Goal: Task Accomplishment & Management: Complete application form

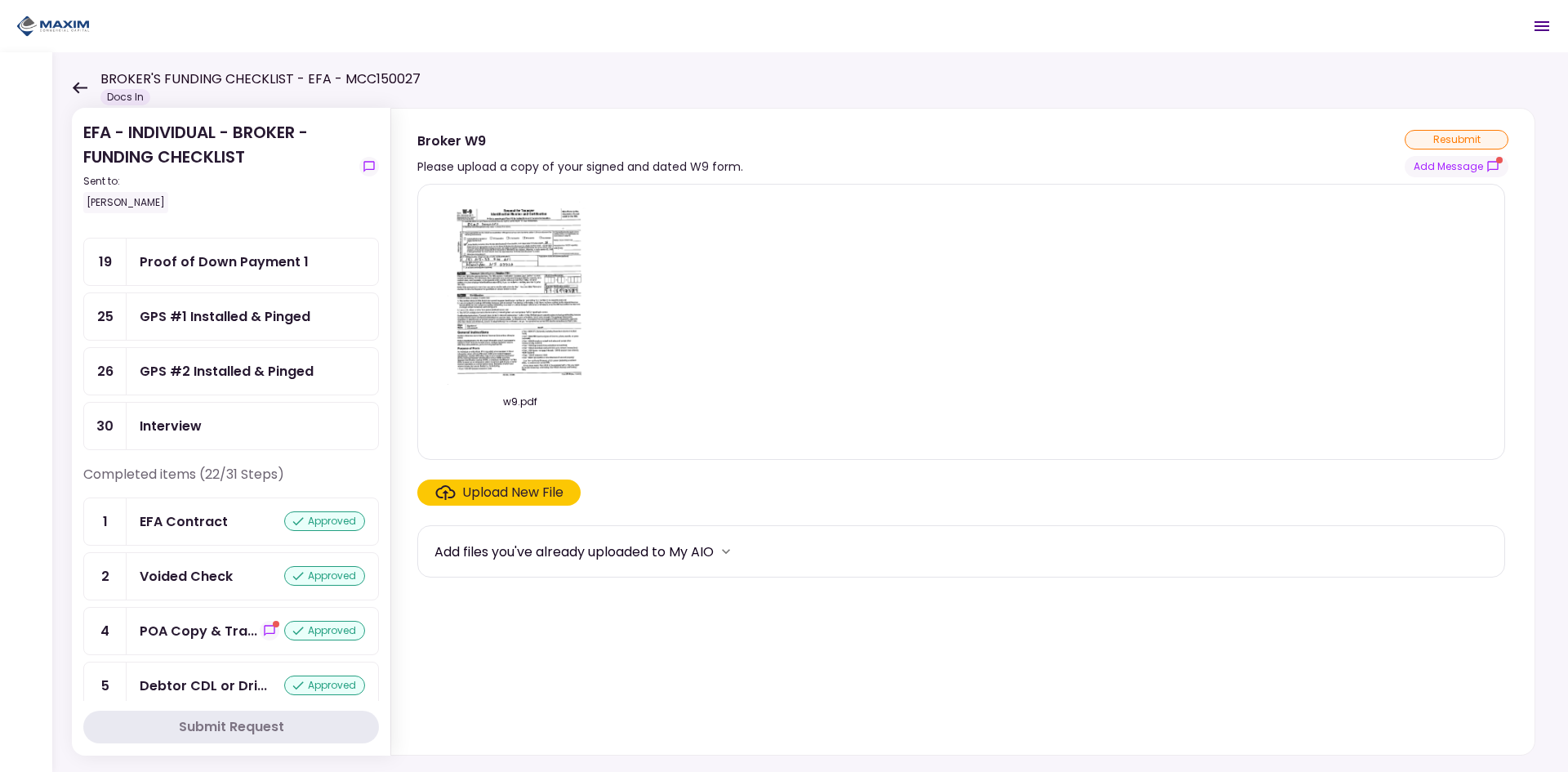
scroll to position [409, 0]
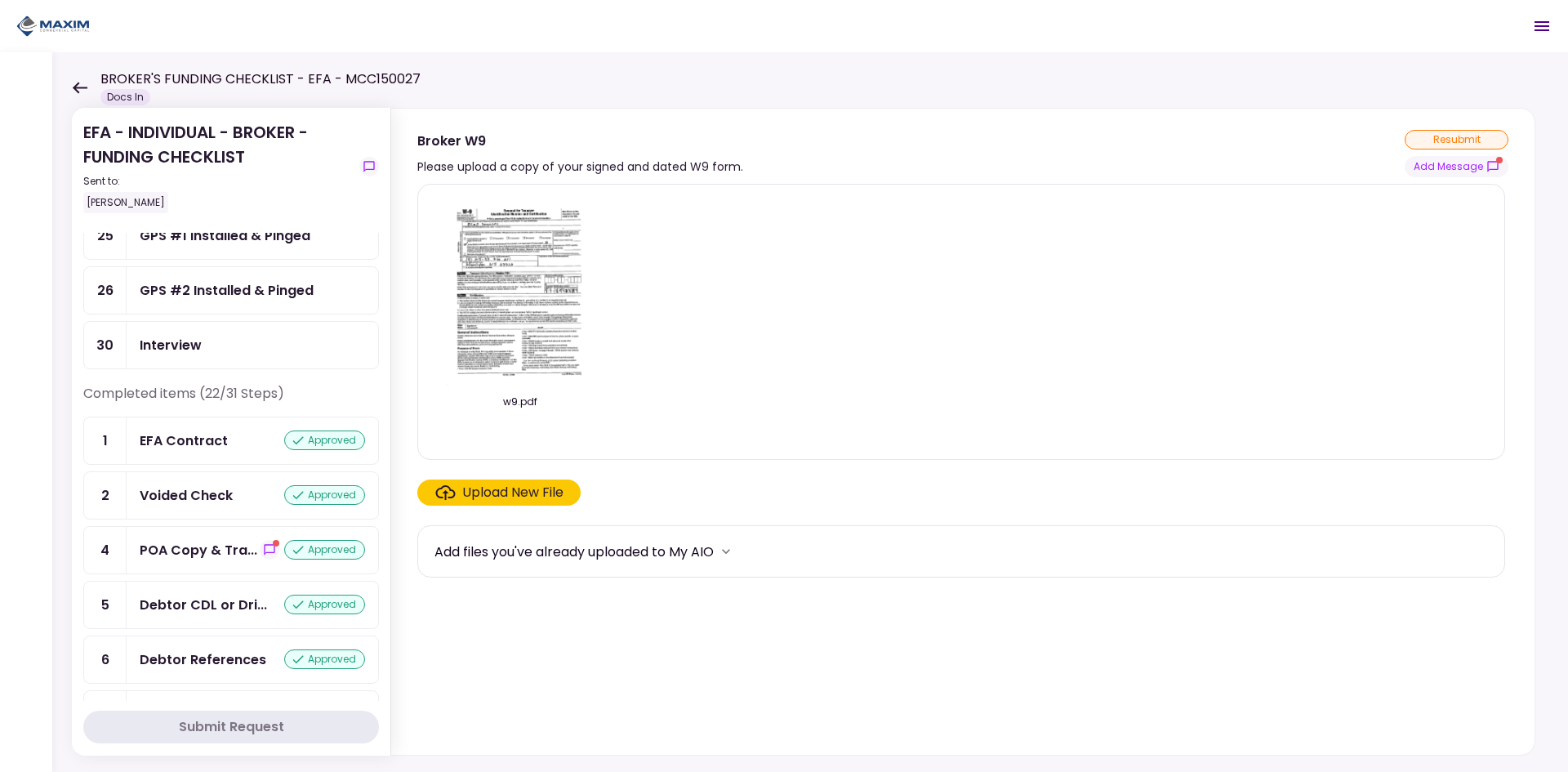
click at [216, 727] on div "Submit Request" at bounding box center [232, 727] width 106 height 19
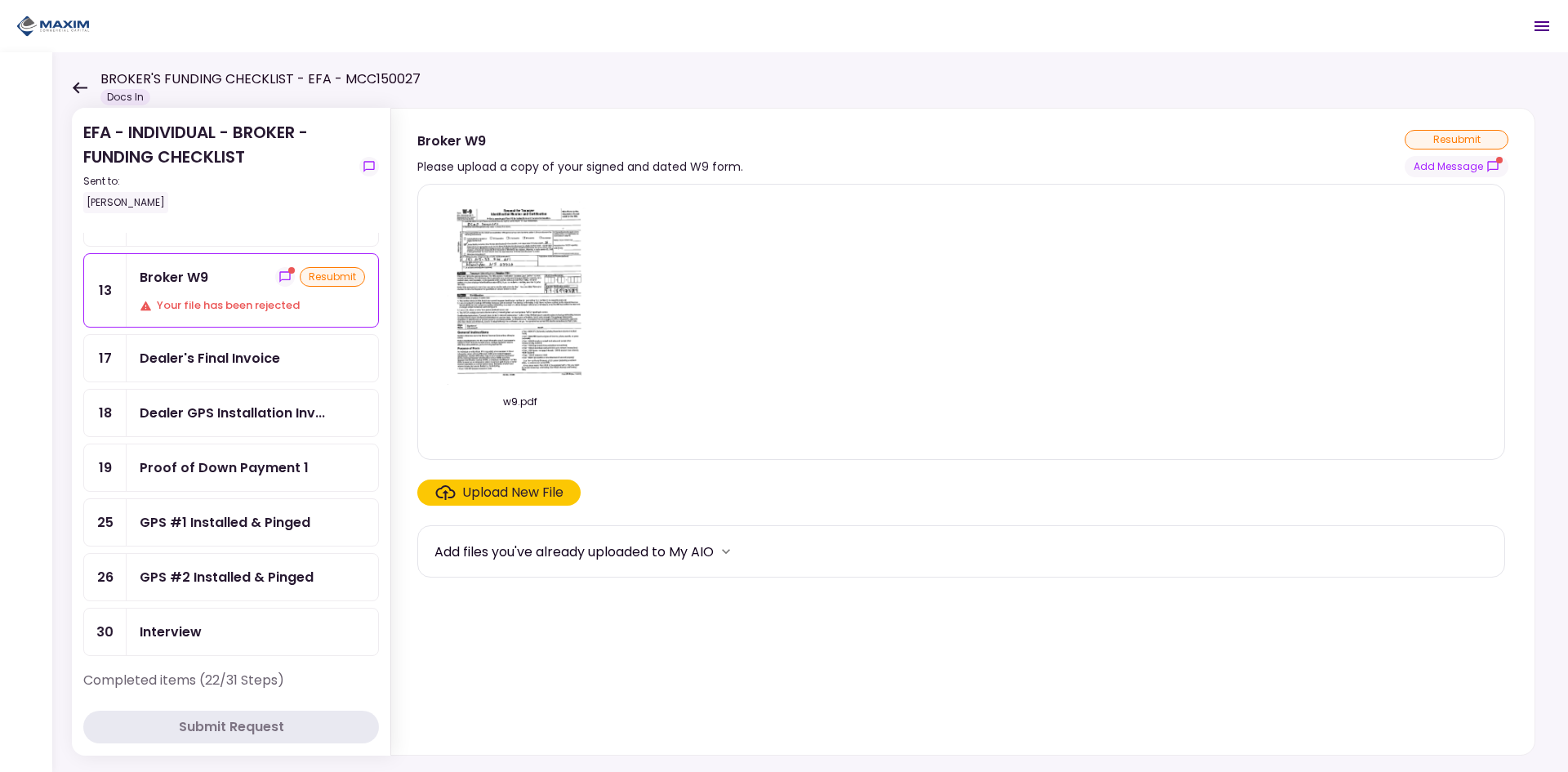
scroll to position [0, 0]
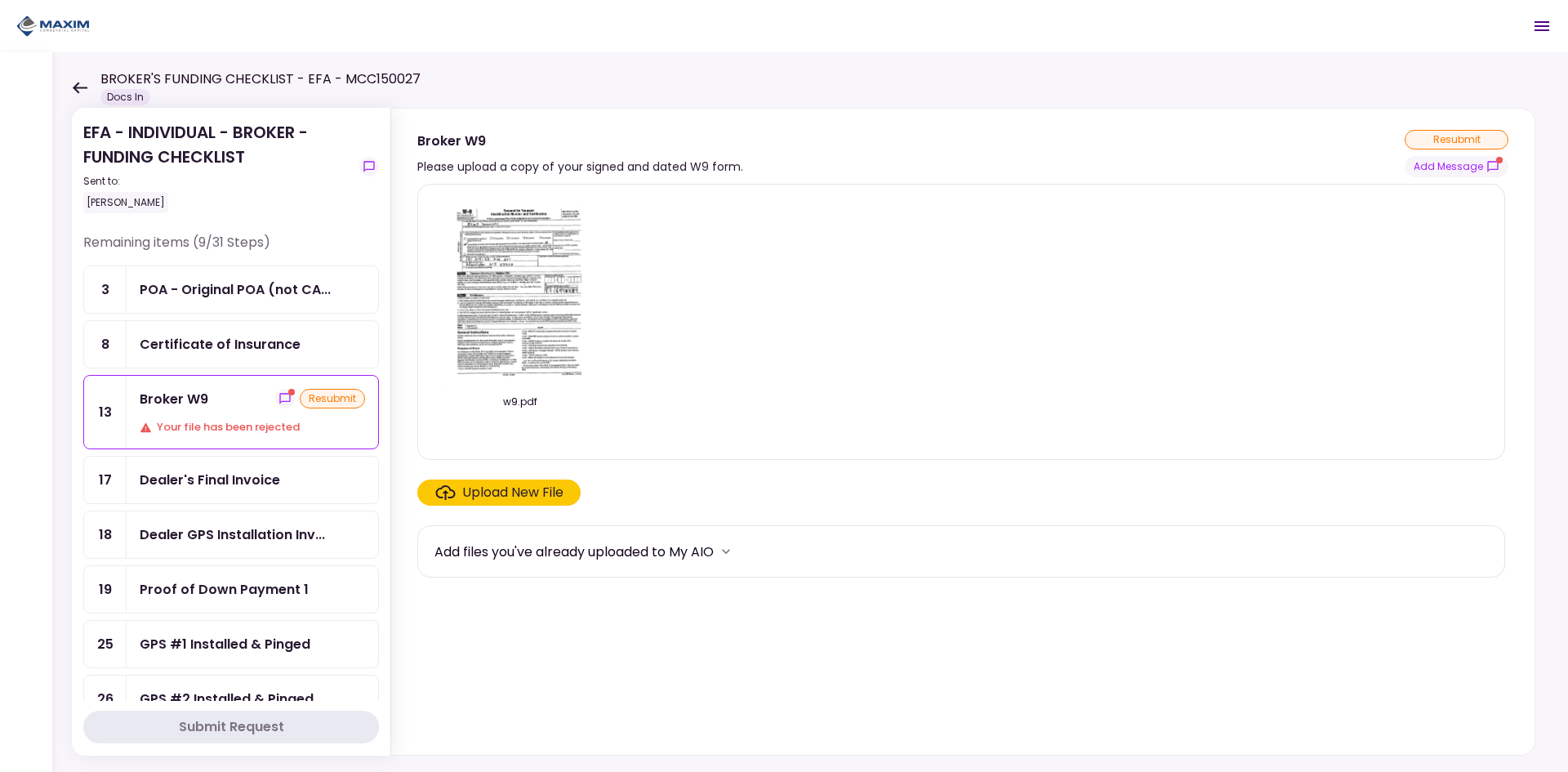
click at [183, 428] on div "Your file has been rejected" at bounding box center [252, 427] width 225 height 17
click at [313, 400] on div "resubmit" at bounding box center [332, 398] width 65 height 19
click at [525, 292] on img at bounding box center [520, 291] width 145 height 187
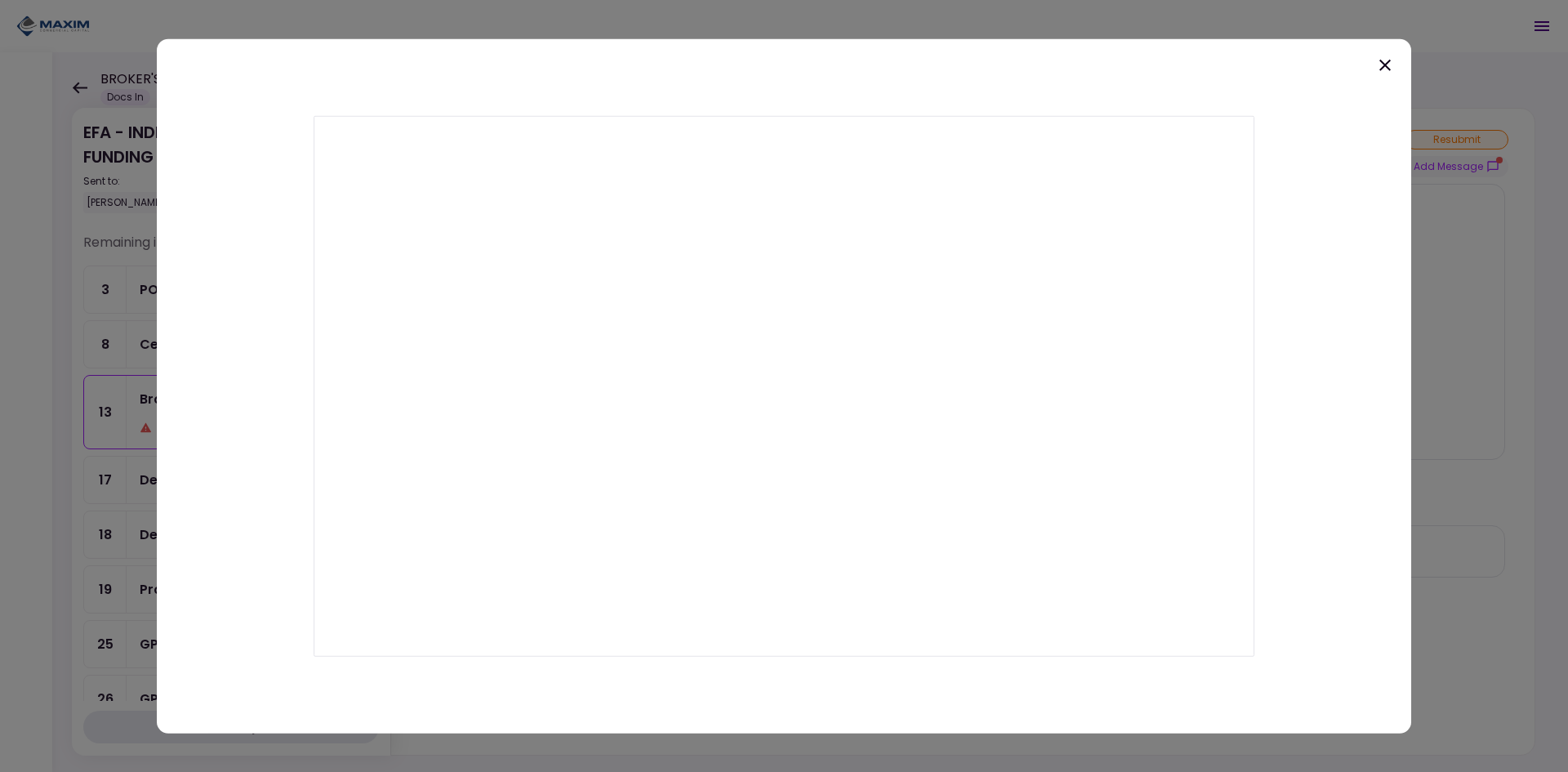
click at [1385, 58] on icon at bounding box center [1385, 64] width 19 height 19
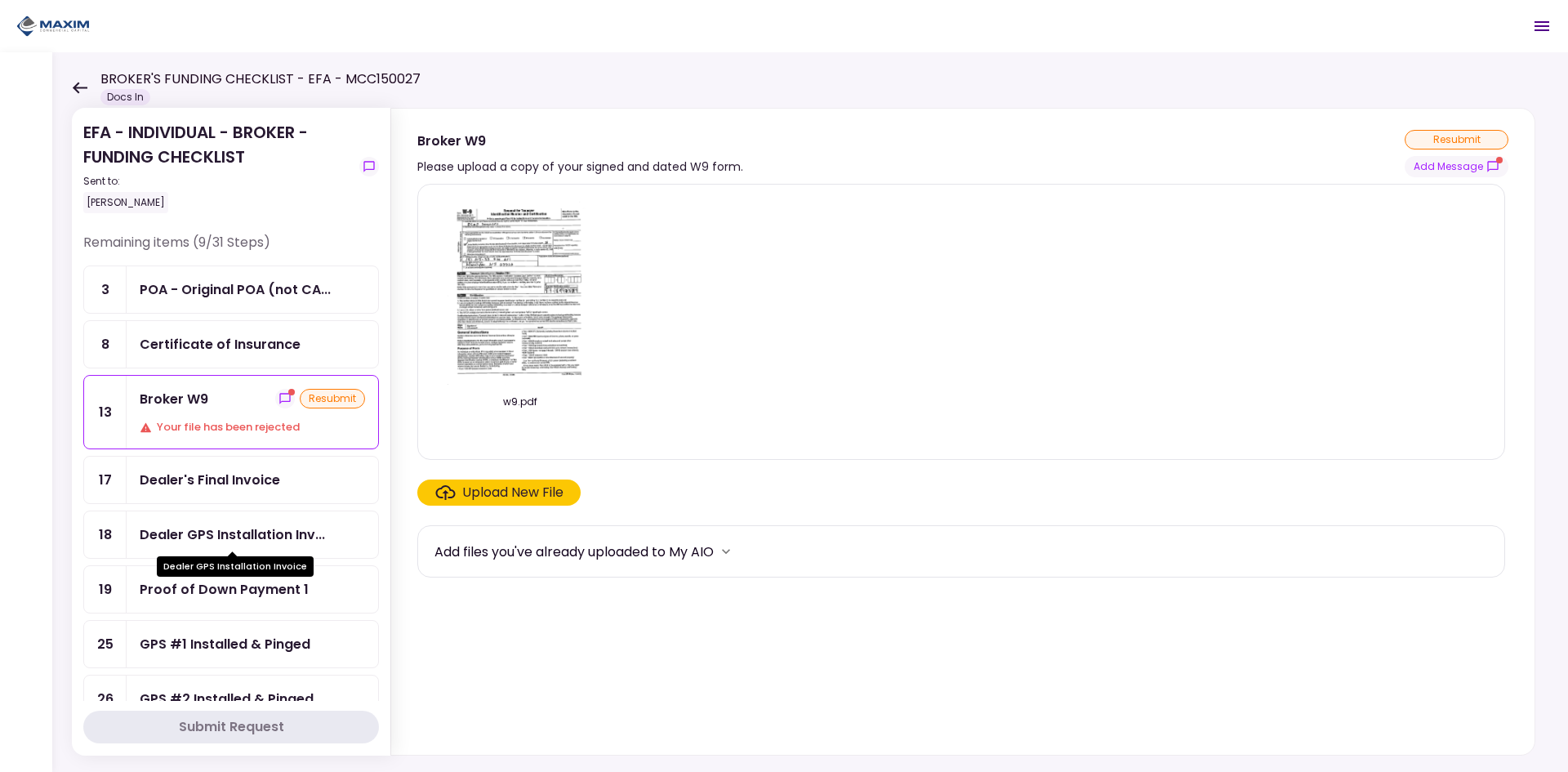
click at [245, 528] on div "Dealer GPS Installation Inv..." at bounding box center [233, 535] width 185 height 20
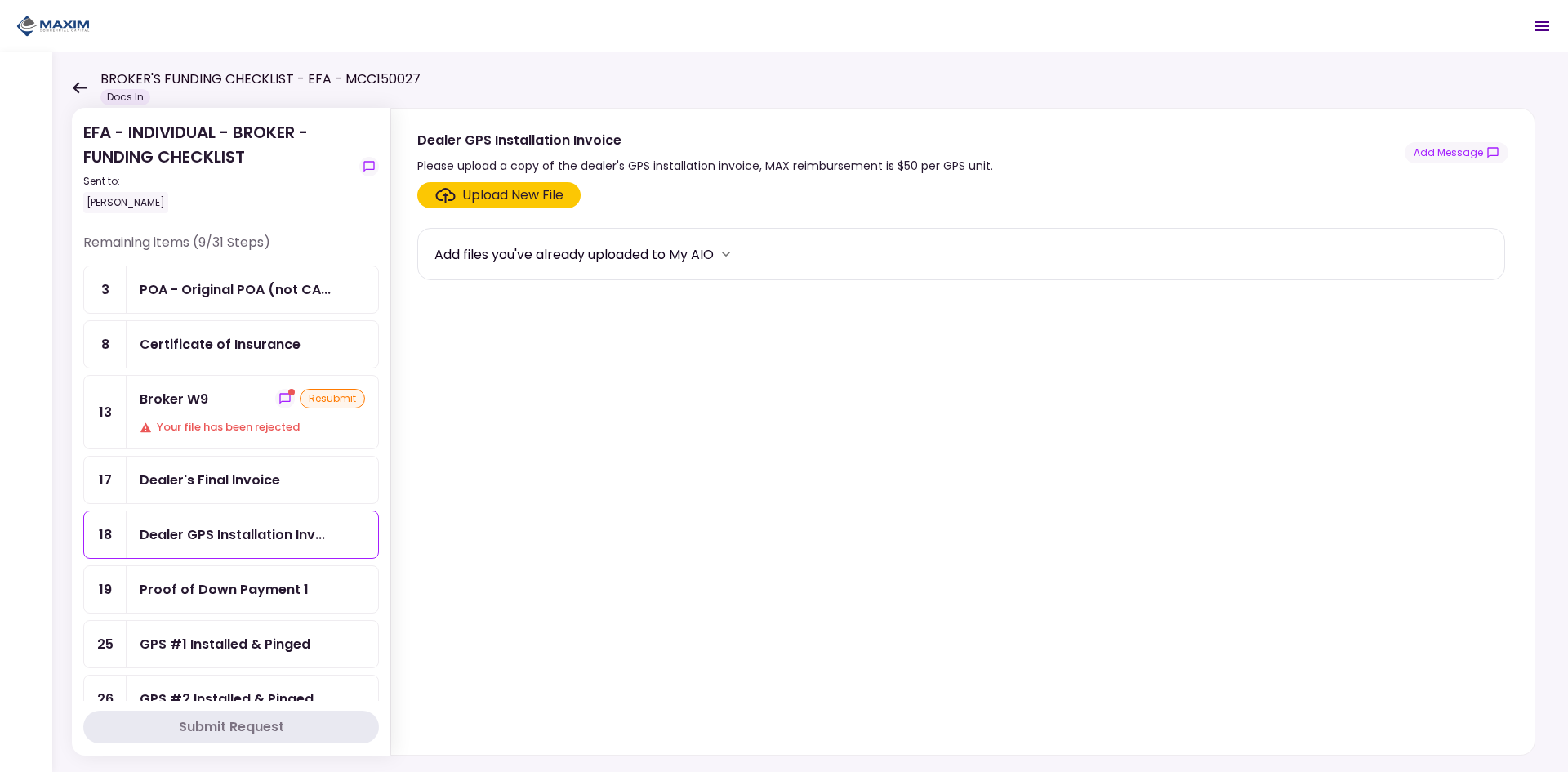
click at [492, 196] on div "Upload New File" at bounding box center [512, 195] width 101 height 19
click at [0, 0] on input "Upload New File" at bounding box center [0, 0] width 0 height 0
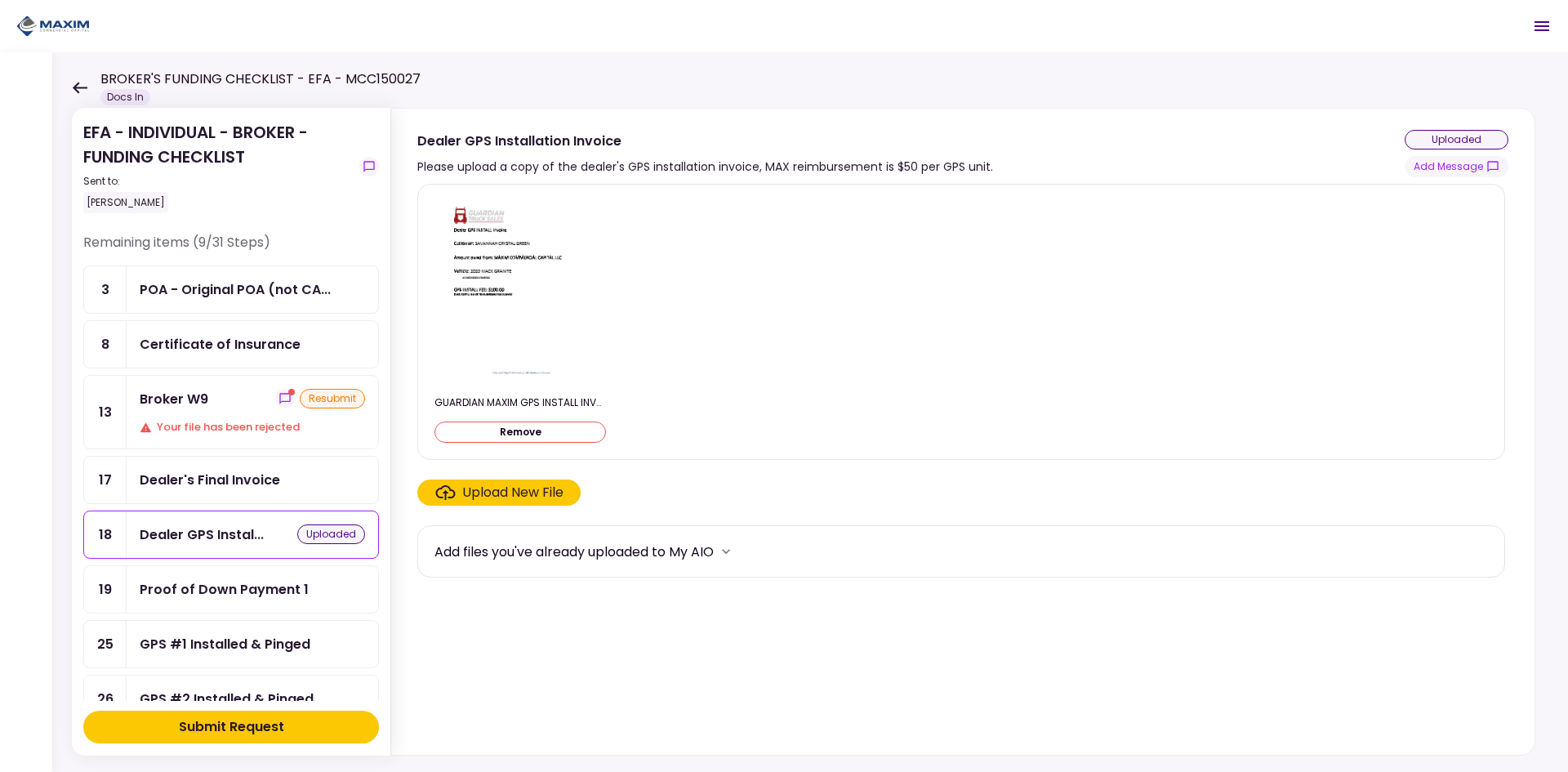
click at [288, 727] on button "Submit Request" at bounding box center [231, 727] width 296 height 32
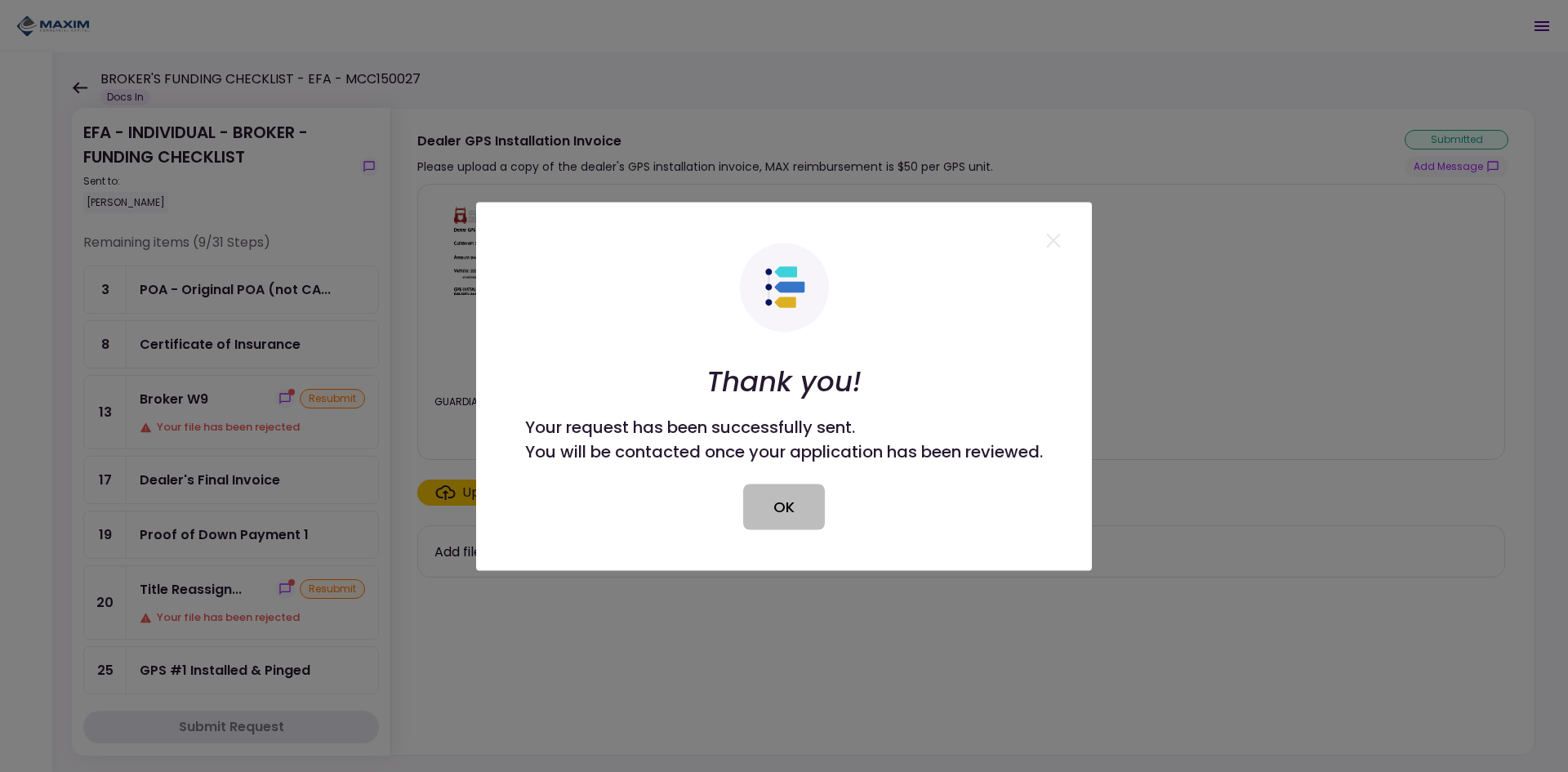
click at [782, 512] on button "OK" at bounding box center [784, 506] width 82 height 45
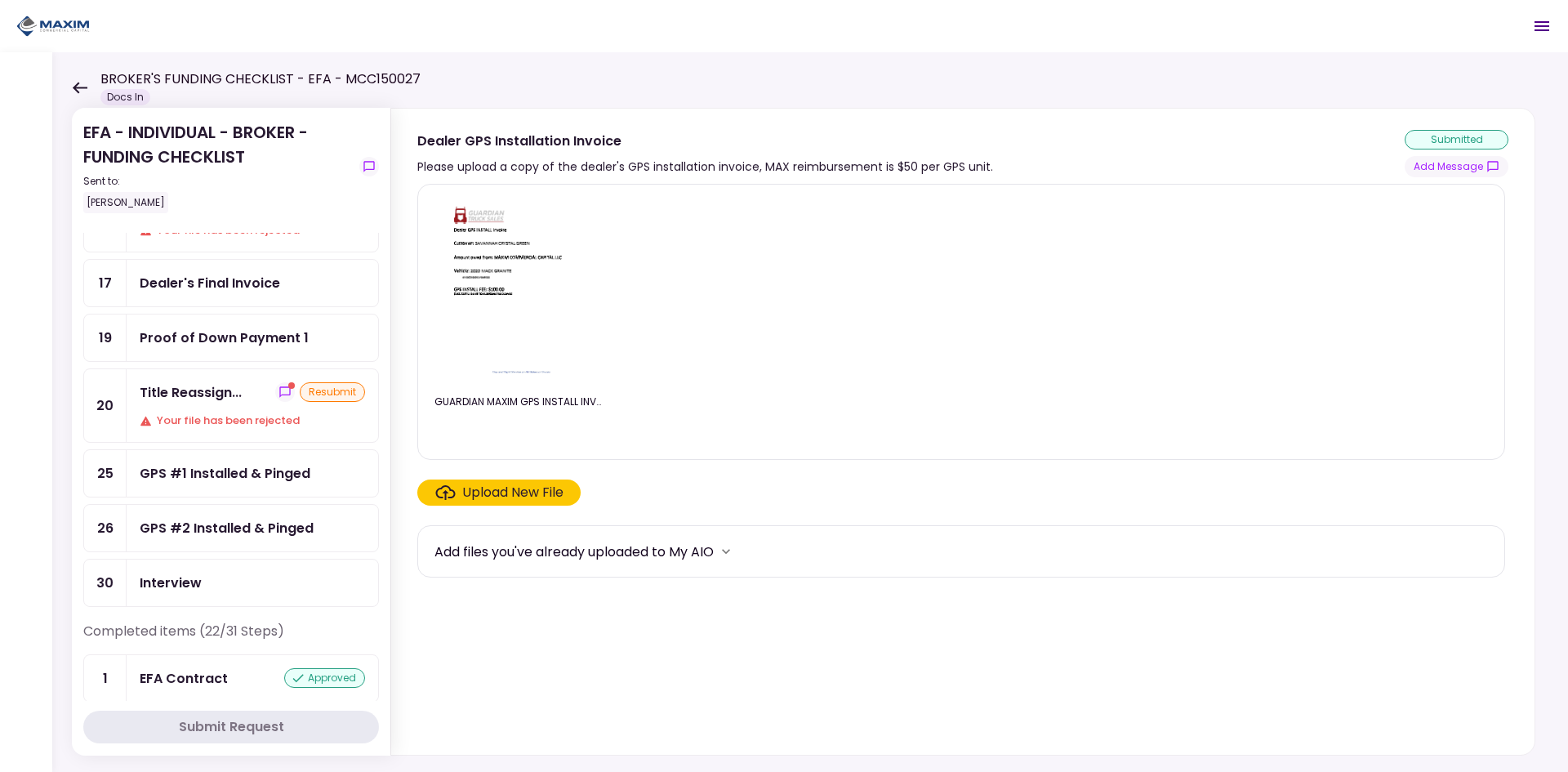
scroll to position [163, 0]
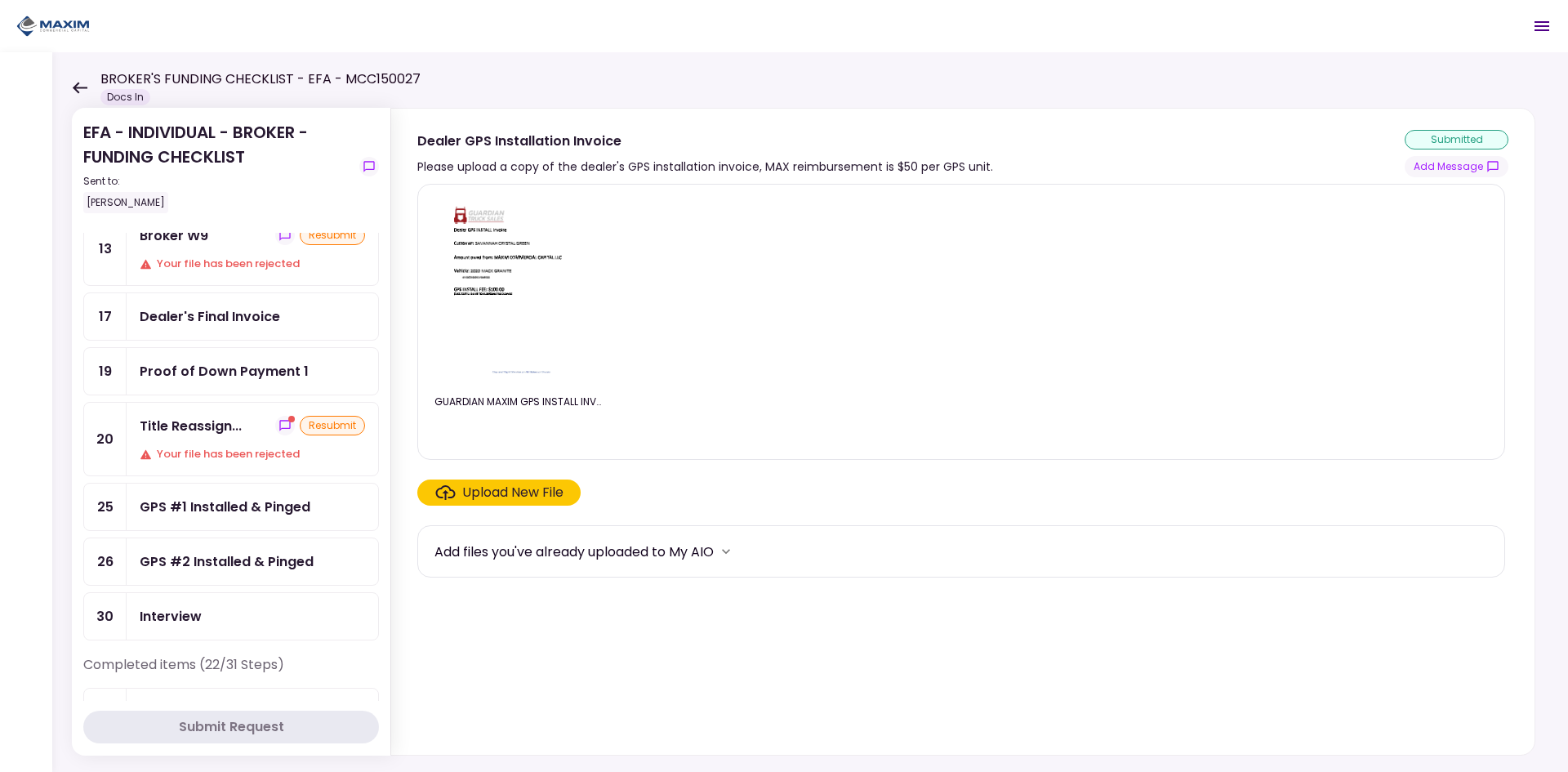
click at [306, 424] on div "resubmit" at bounding box center [332, 424] width 65 height 19
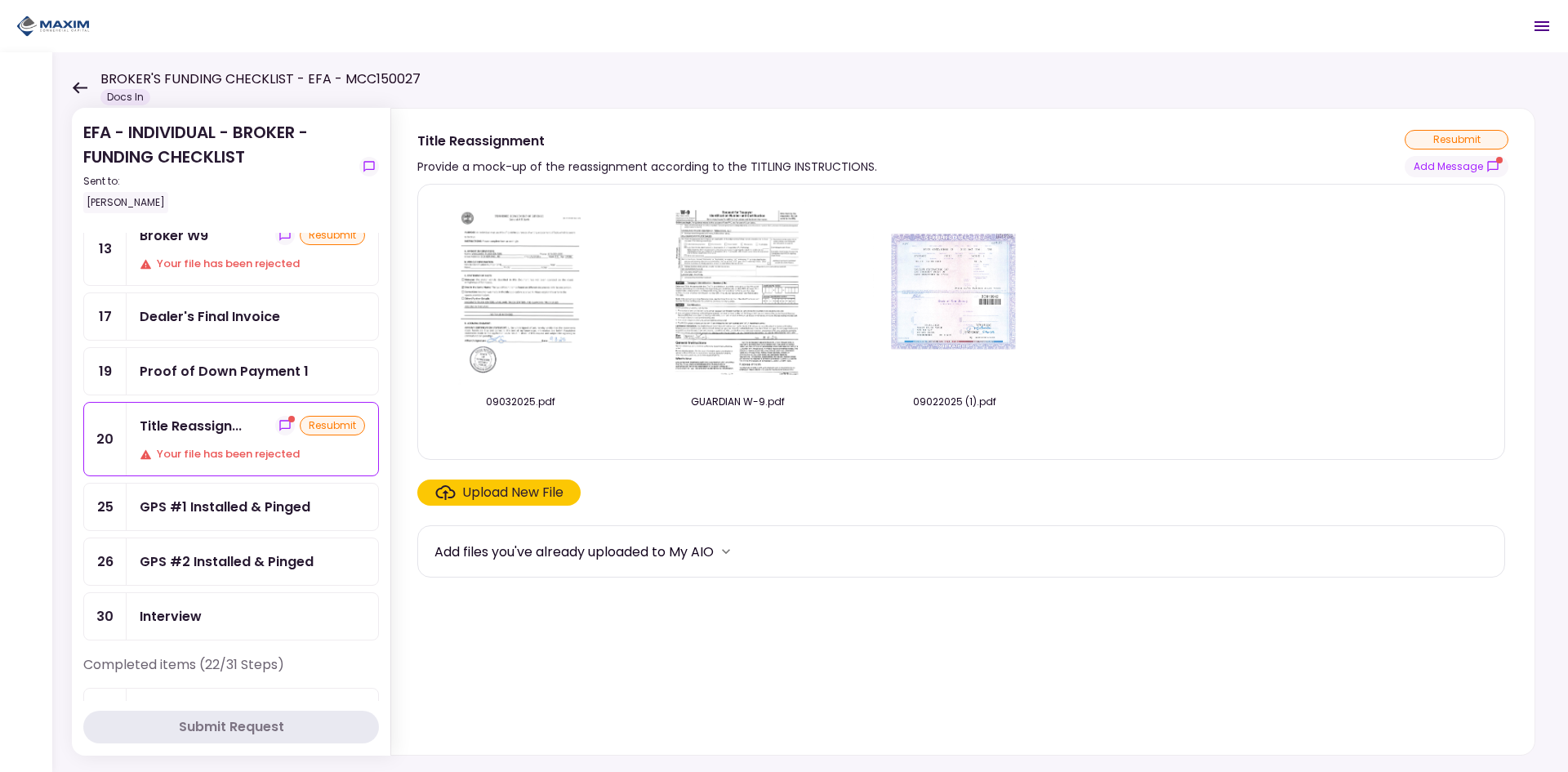
click at [202, 449] on div "Your file has been rejected" at bounding box center [252, 454] width 225 height 17
click at [244, 367] on div "Proof of Down Payment 1" at bounding box center [224, 371] width 169 height 20
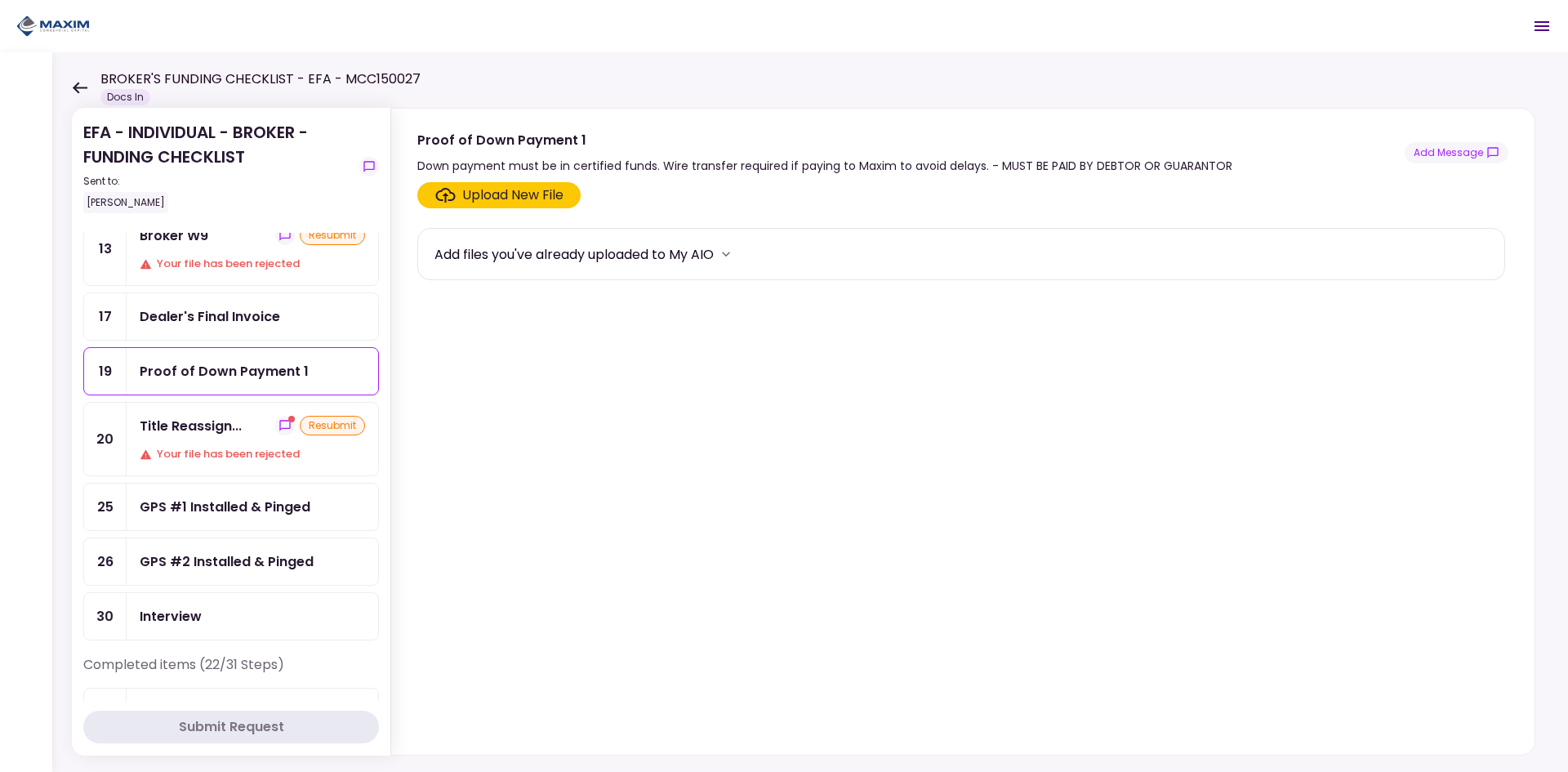
click at [516, 194] on div "Upload New File" at bounding box center [512, 195] width 101 height 19
click at [0, 0] on input "Upload New File" at bounding box center [0, 0] width 0 height 0
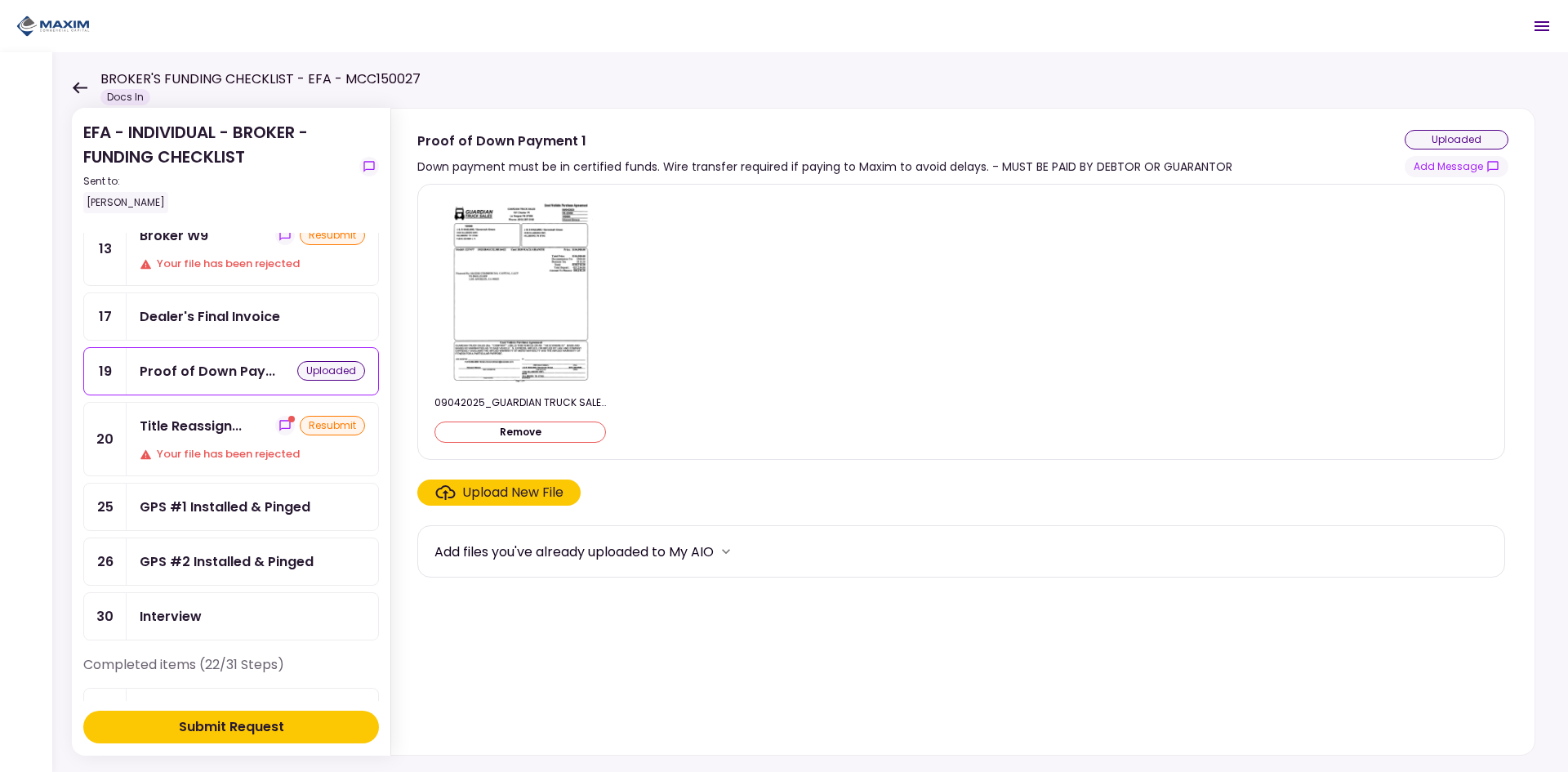
click at [221, 312] on div "Dealer's Final Invoice" at bounding box center [210, 316] width 141 height 20
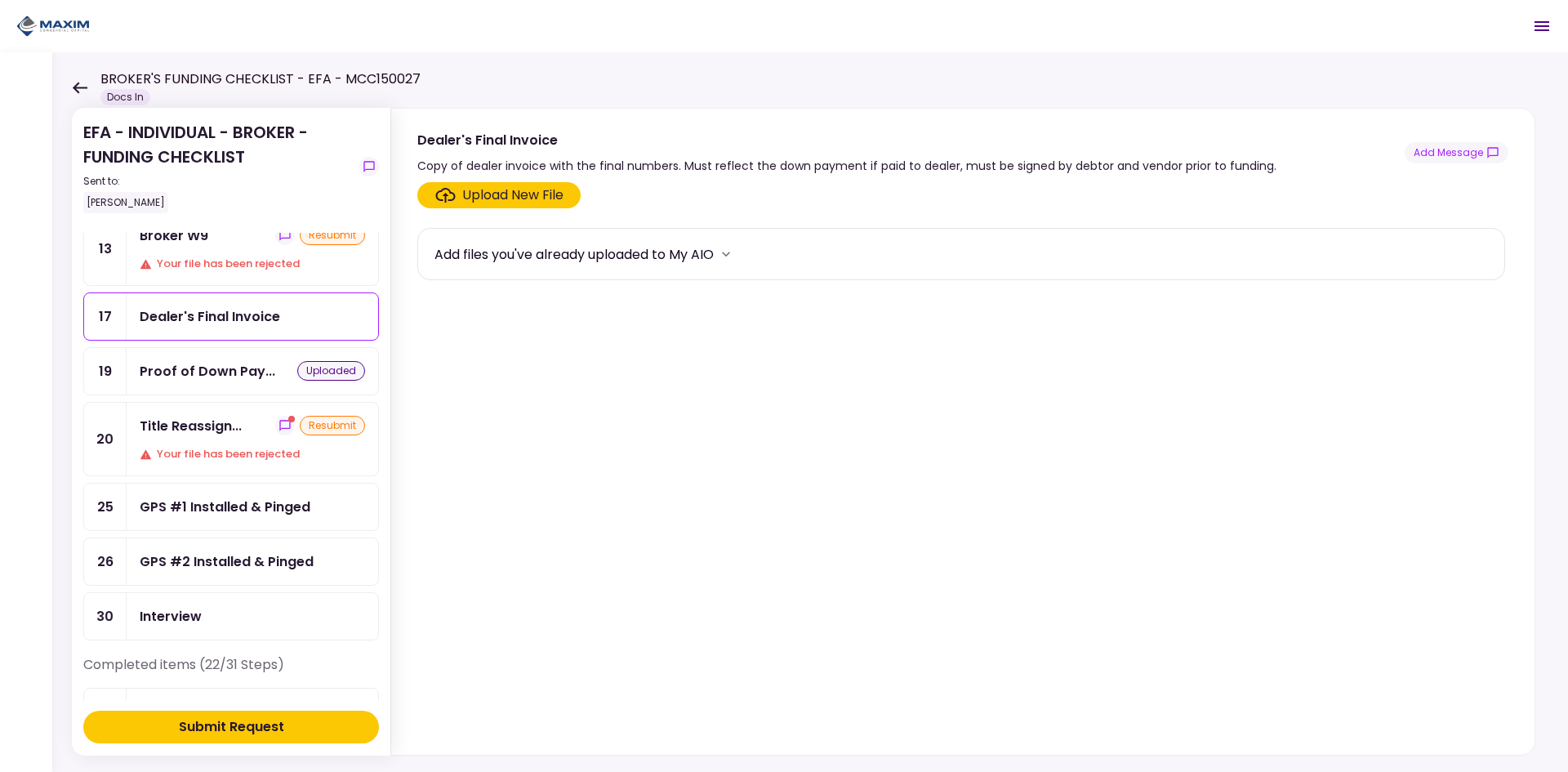
click at [476, 191] on div "Upload New File" at bounding box center [512, 195] width 101 height 19
click at [0, 0] on input "Upload New File" at bounding box center [0, 0] width 0 height 0
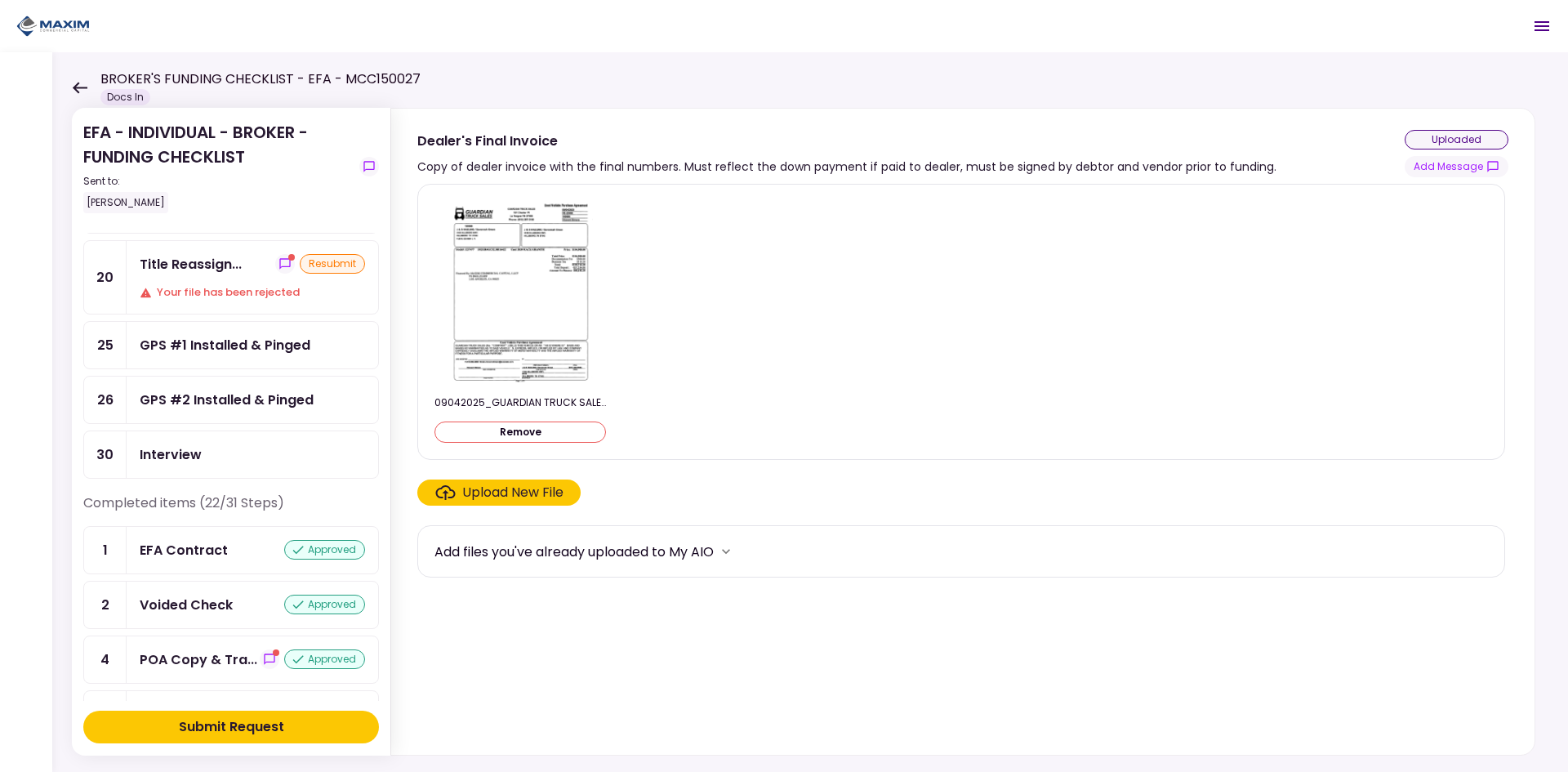
scroll to position [326, 0]
click at [234, 727] on div "Submit Request" at bounding box center [232, 727] width 106 height 19
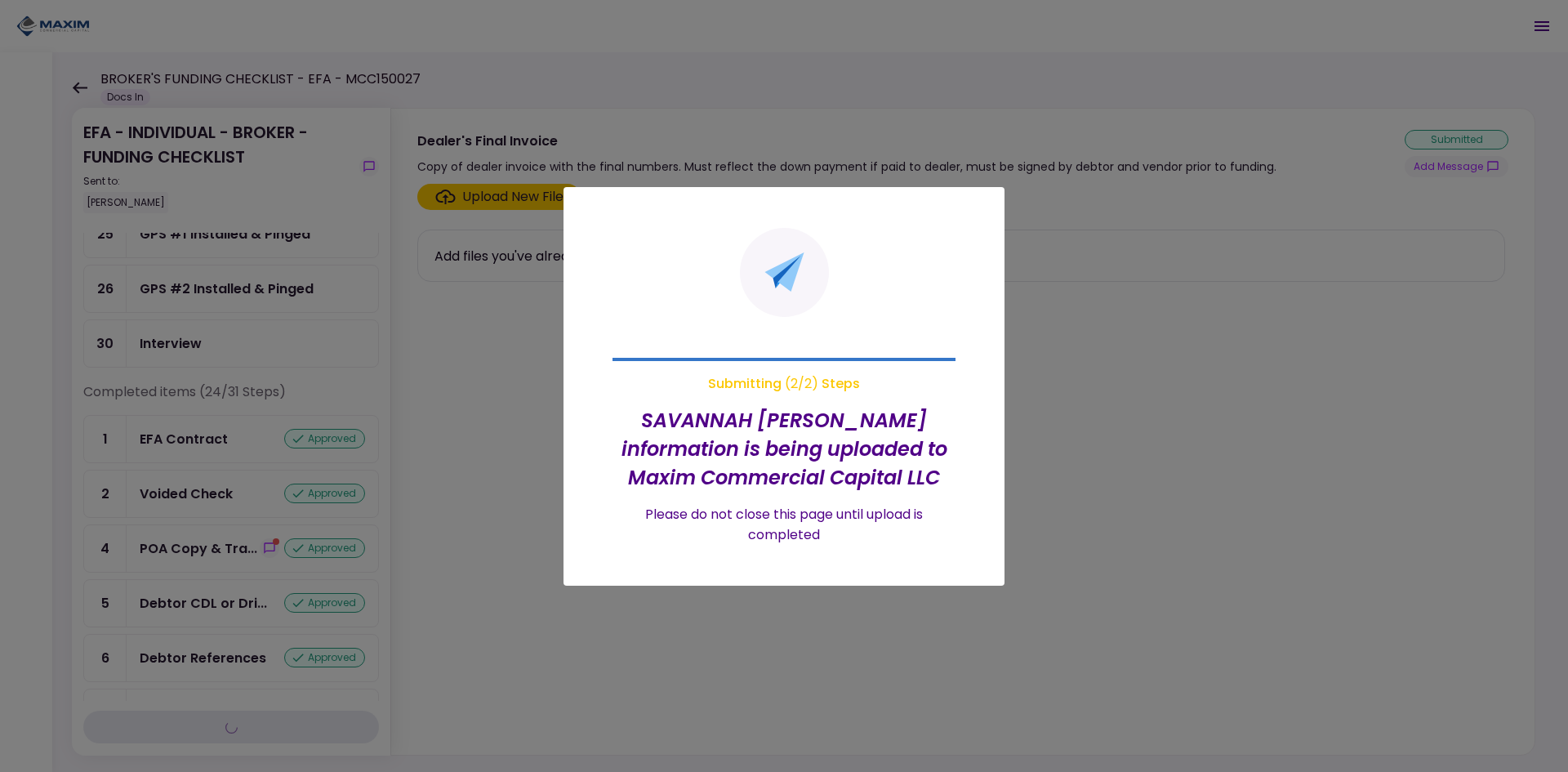
scroll to position [217, 0]
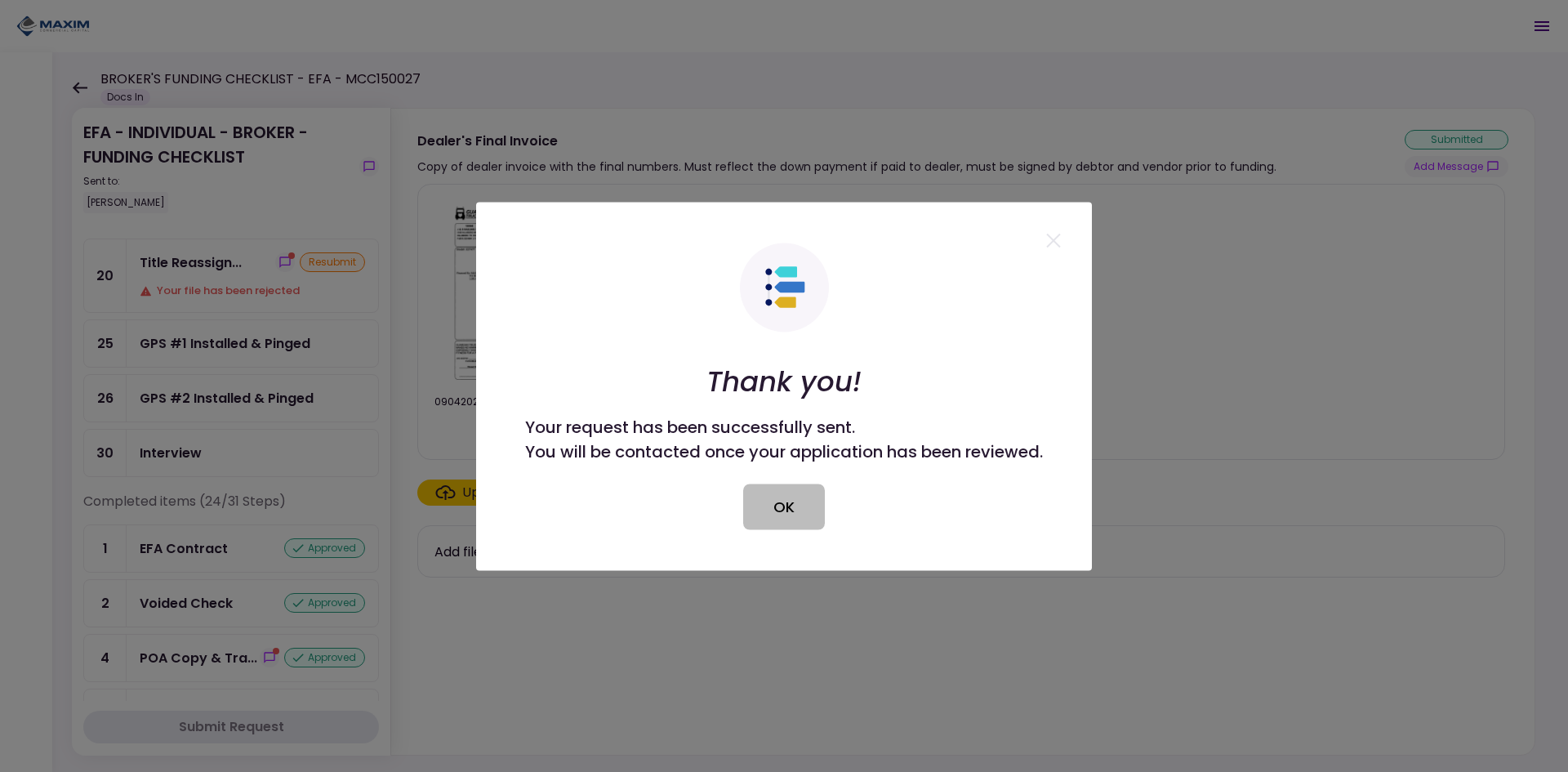
click at [768, 522] on button "OK" at bounding box center [784, 506] width 82 height 45
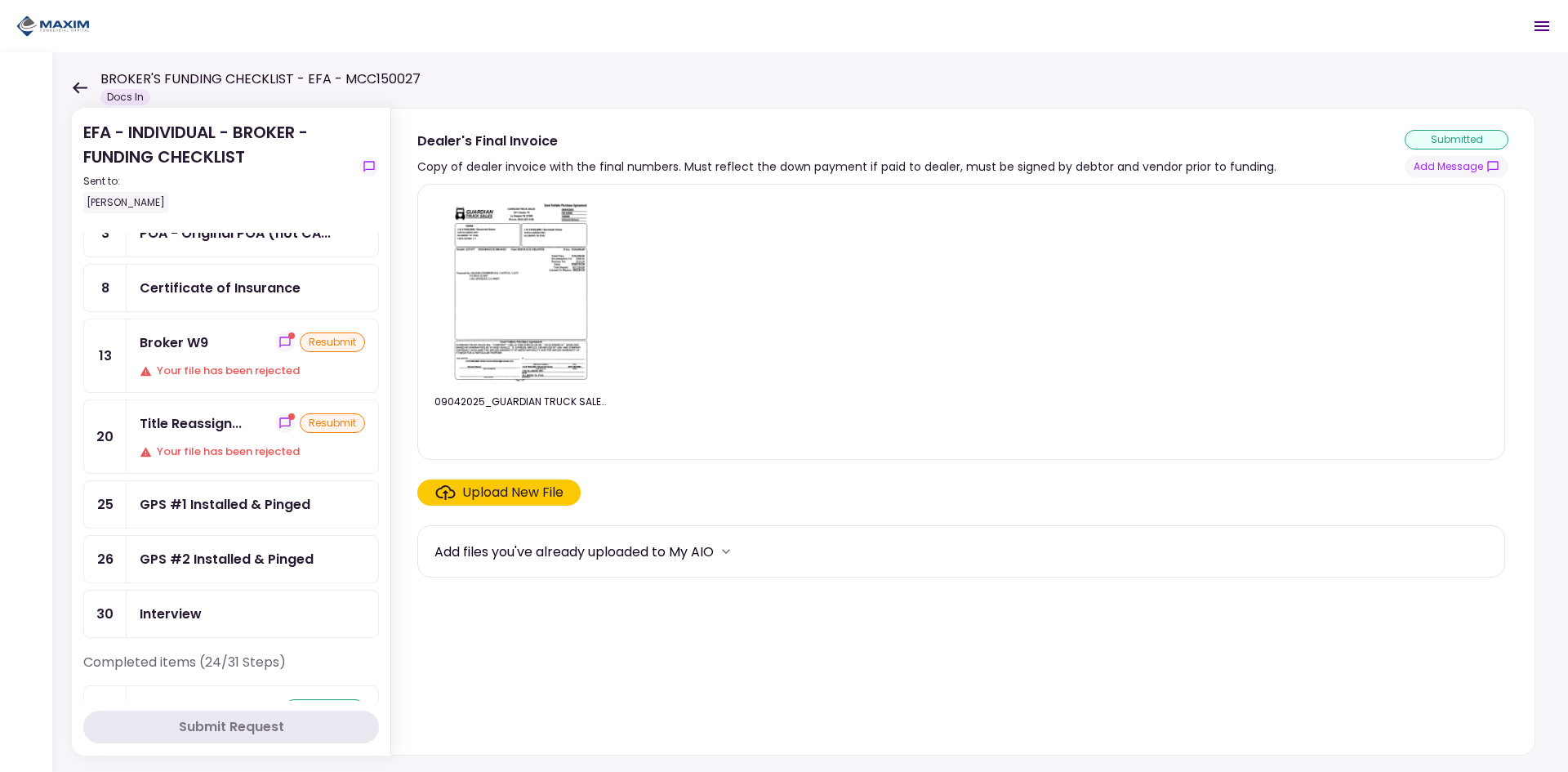
scroll to position [82, 0]
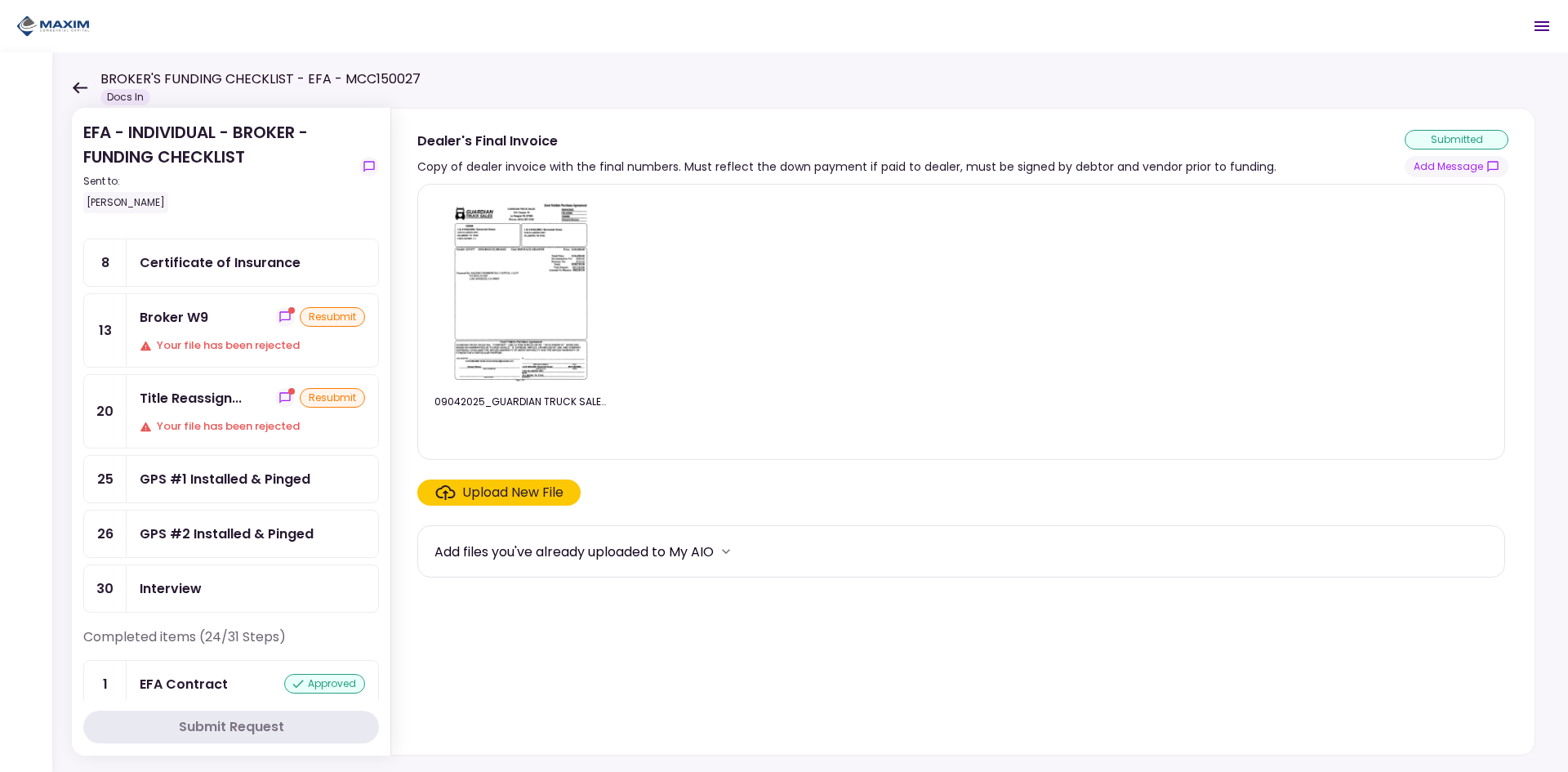
click at [178, 317] on div "Broker W9" at bounding box center [174, 317] width 69 height 20
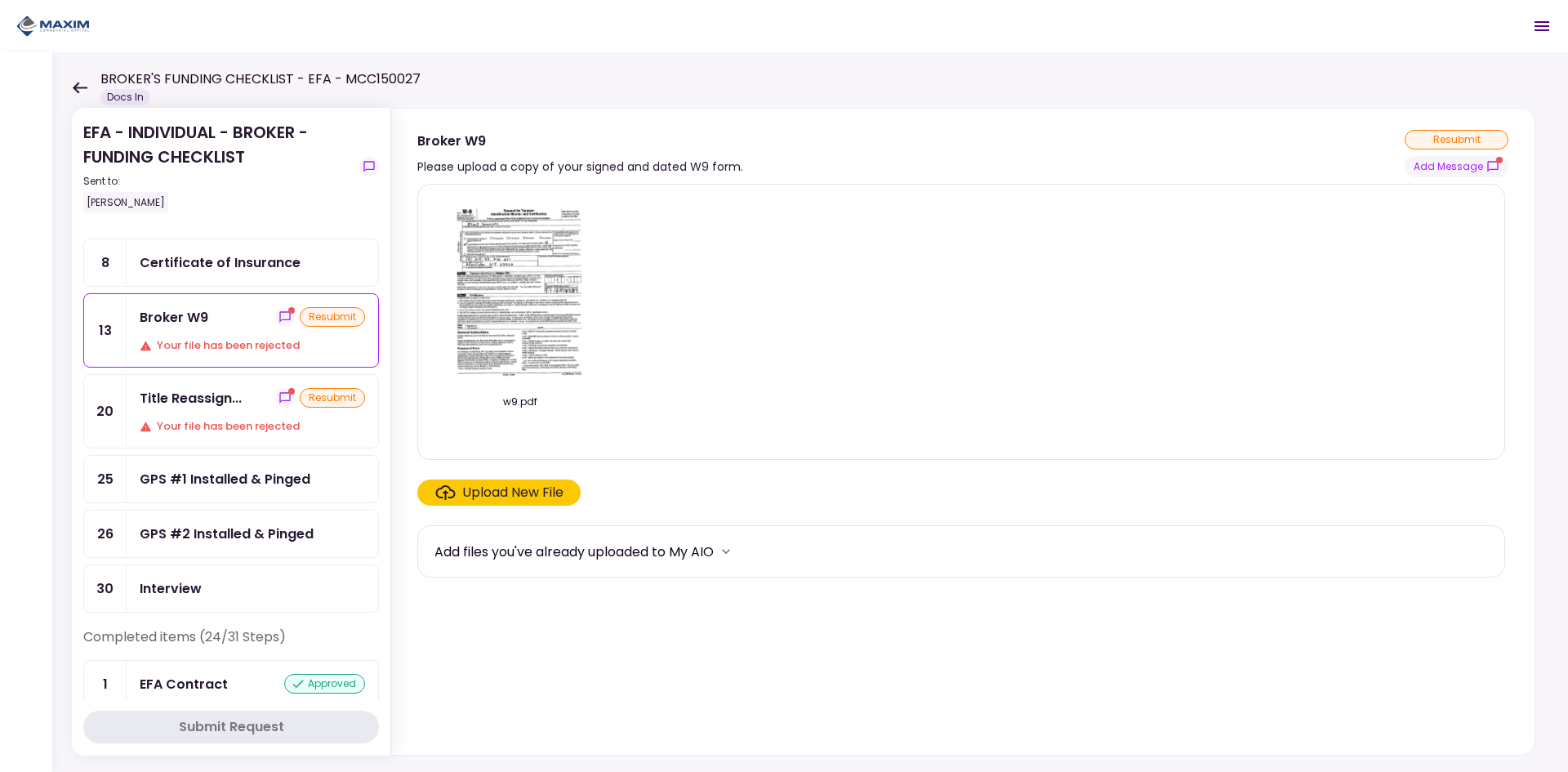
click at [529, 272] on img at bounding box center [520, 291] width 145 height 187
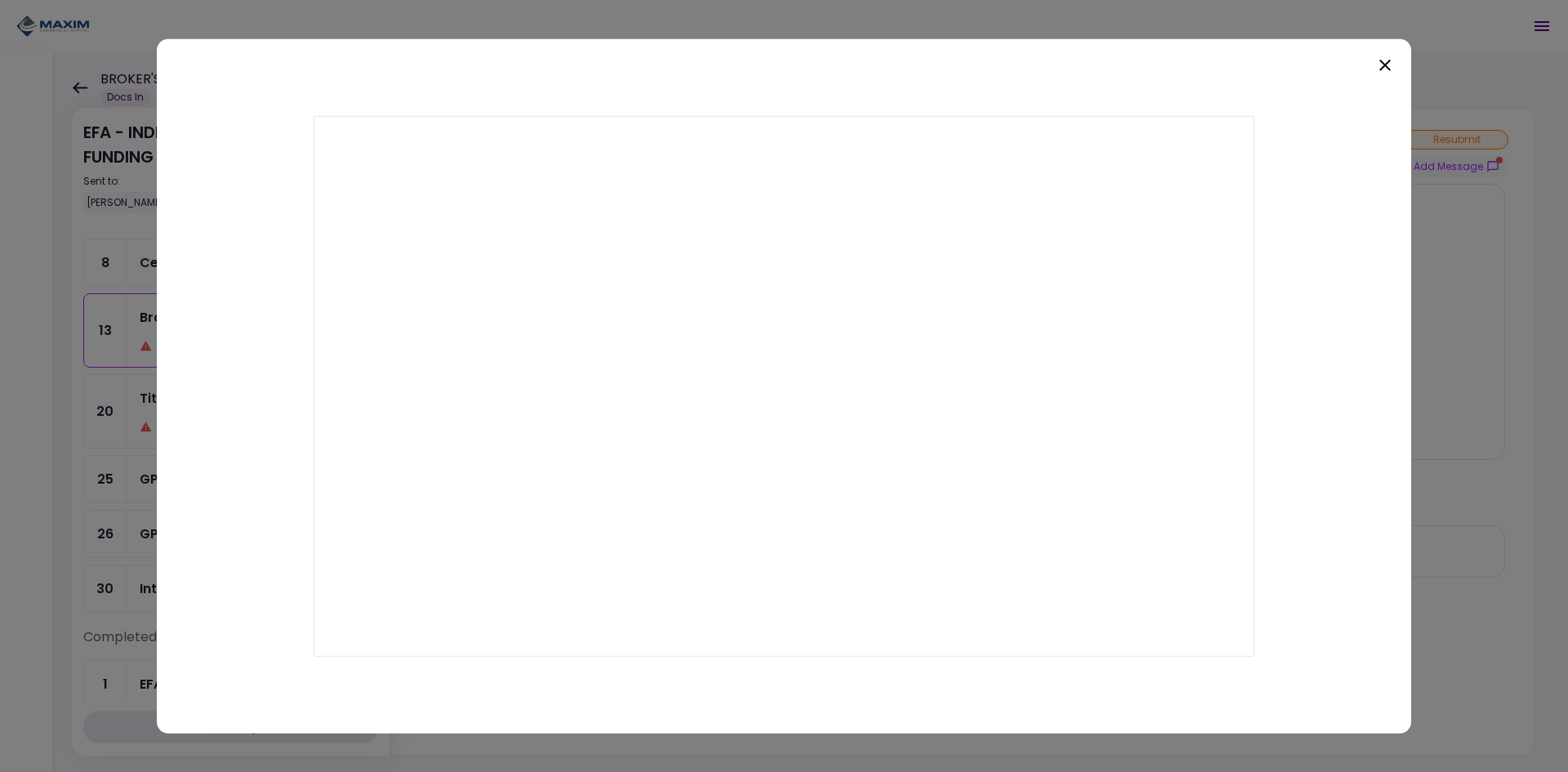
click at [1390, 65] on icon at bounding box center [1385, 64] width 19 height 19
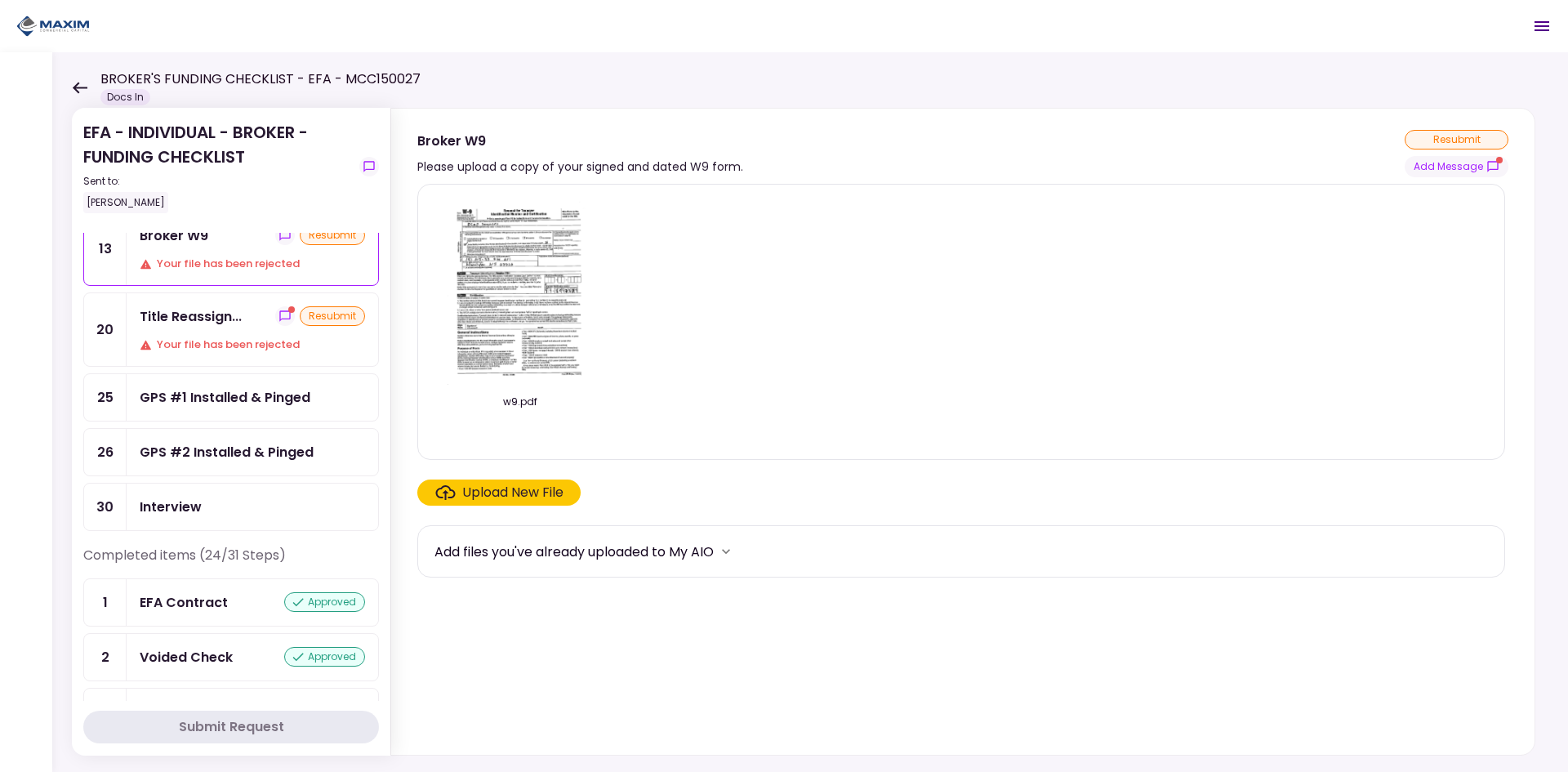
scroll to position [82, 0]
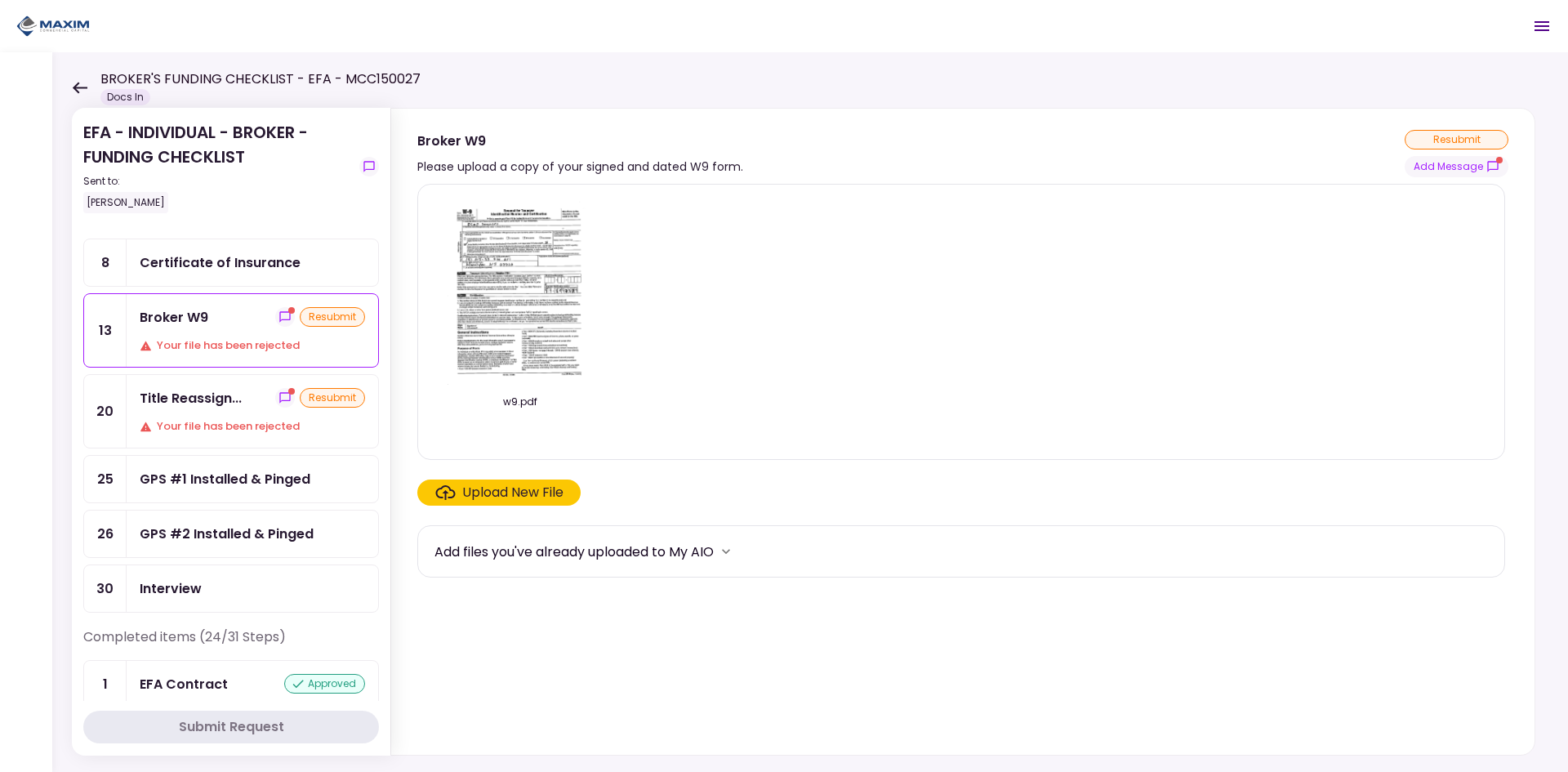
click at [252, 475] on div "GPS #1 Installed & Pinged" at bounding box center [225, 479] width 171 height 20
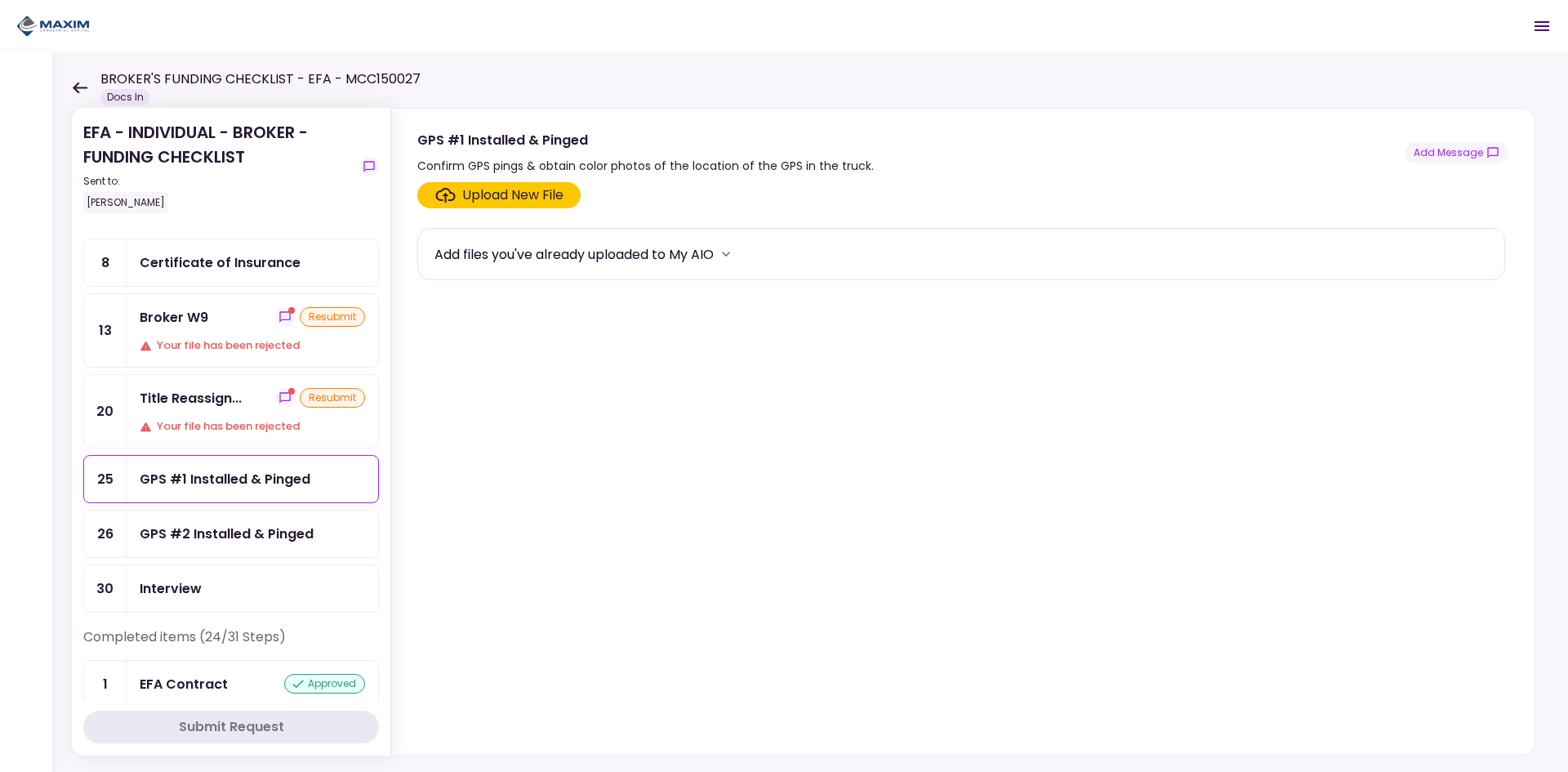
click at [528, 185] on div "Upload New File" at bounding box center [512, 195] width 101 height 19
click at [0, 0] on input "Upload New File" at bounding box center [0, 0] width 0 height 0
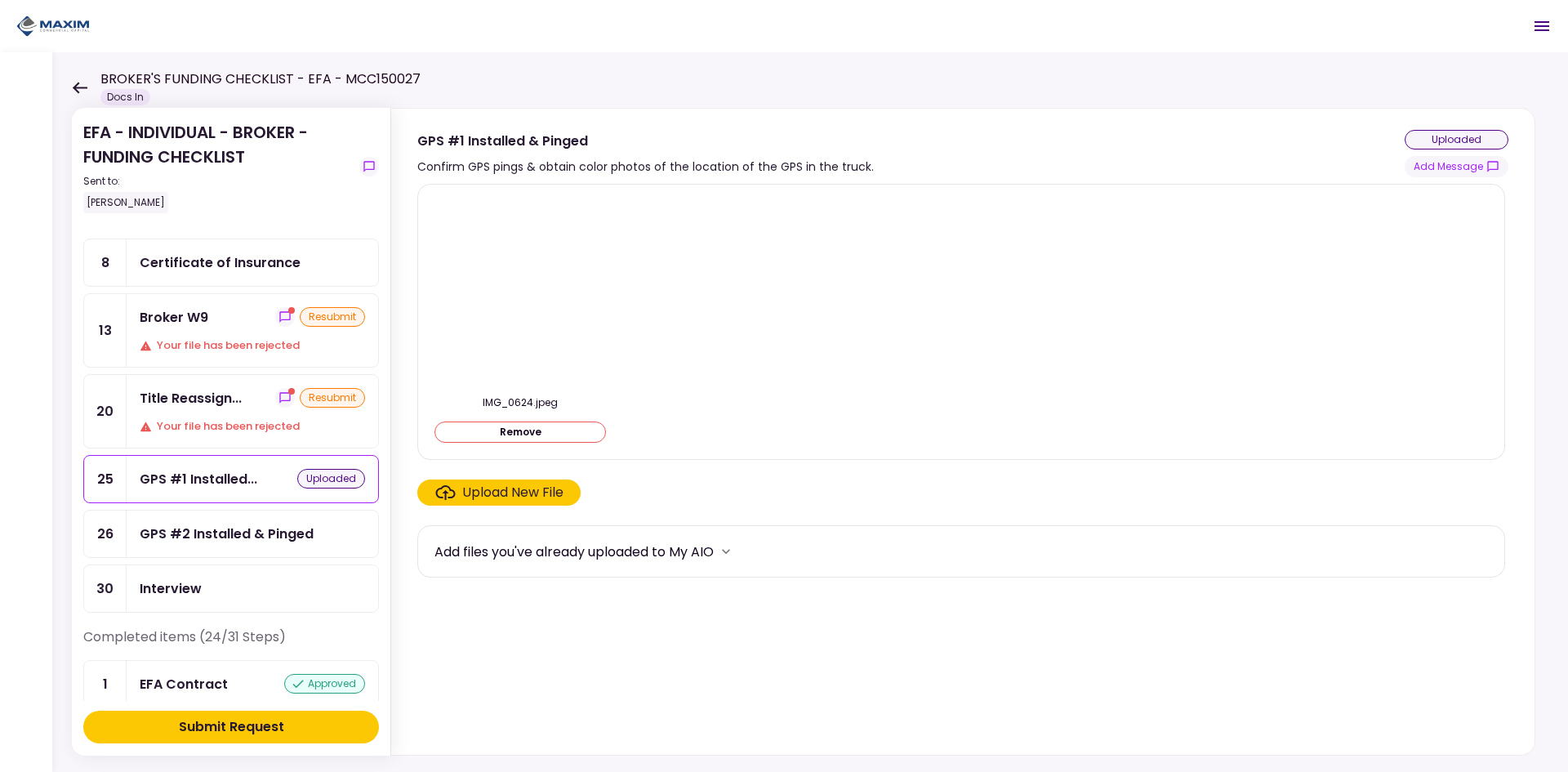
click at [503, 494] on div "Upload New File" at bounding box center [512, 492] width 101 height 19
click at [0, 0] on input "Upload New File" at bounding box center [0, 0] width 0 height 0
click at [228, 736] on div "Submit Request" at bounding box center [232, 727] width 106 height 19
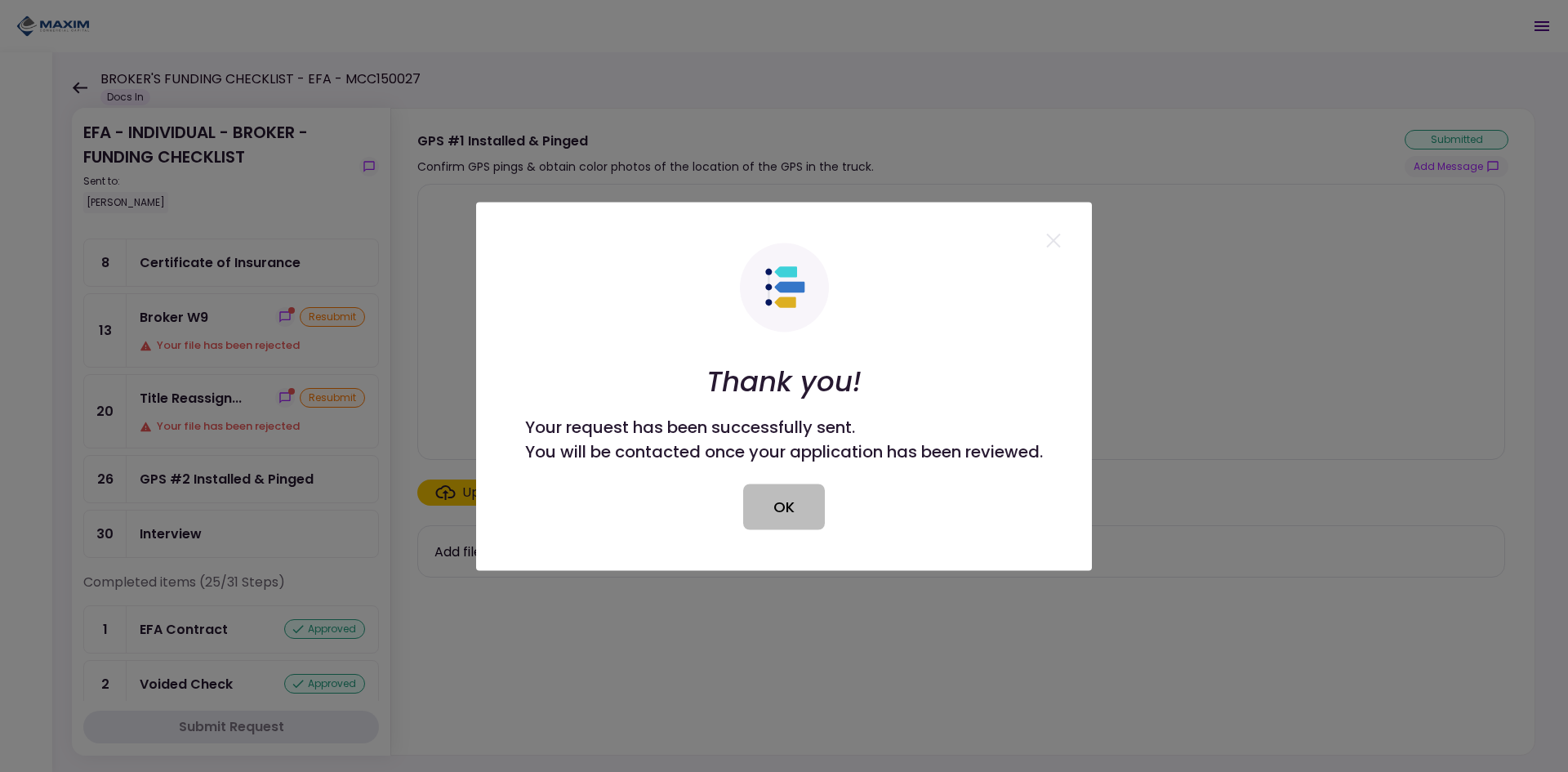
click at [807, 513] on button "OK" at bounding box center [784, 506] width 82 height 45
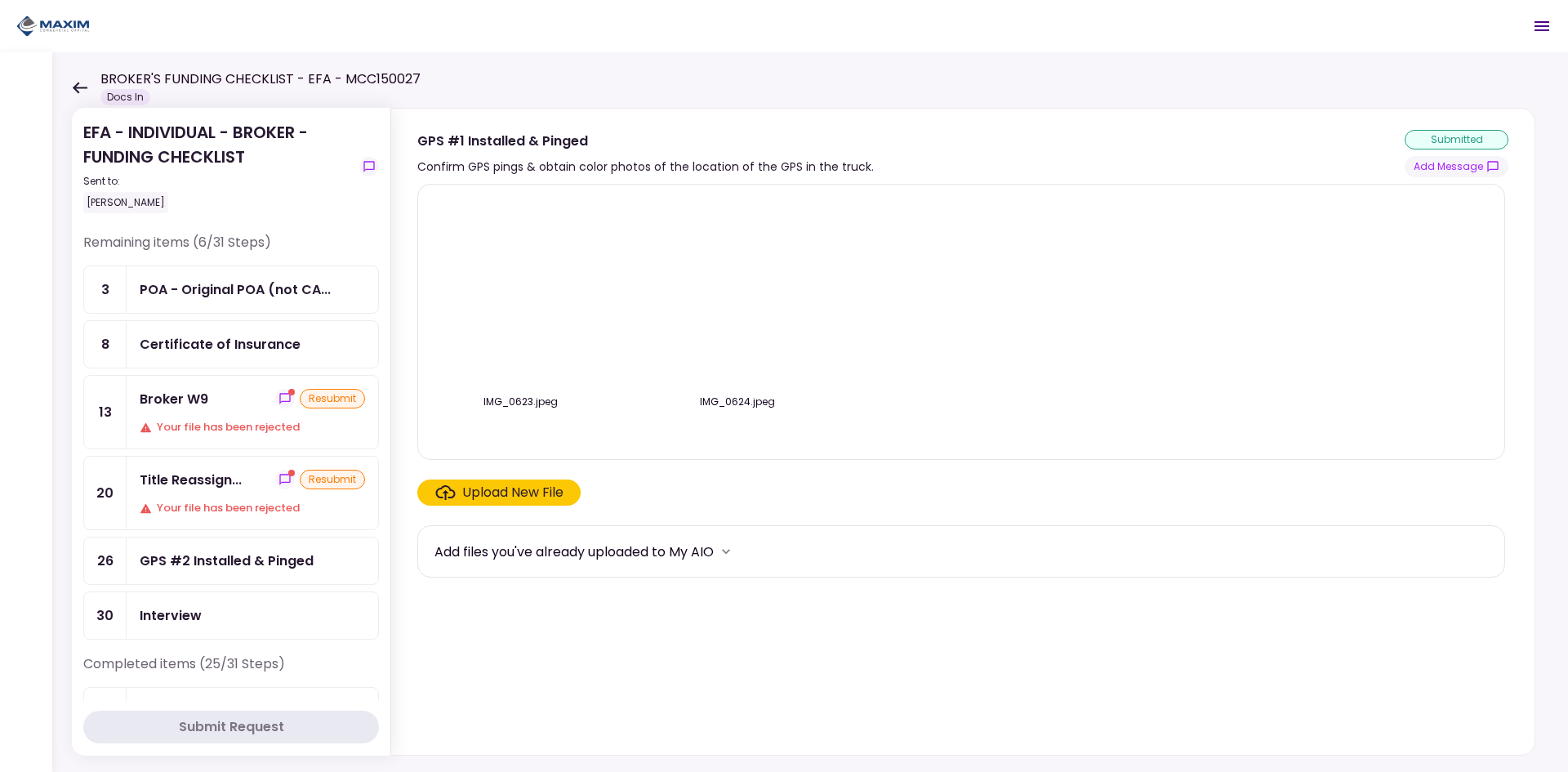
click at [520, 292] on img at bounding box center [520, 292] width 0 height 0
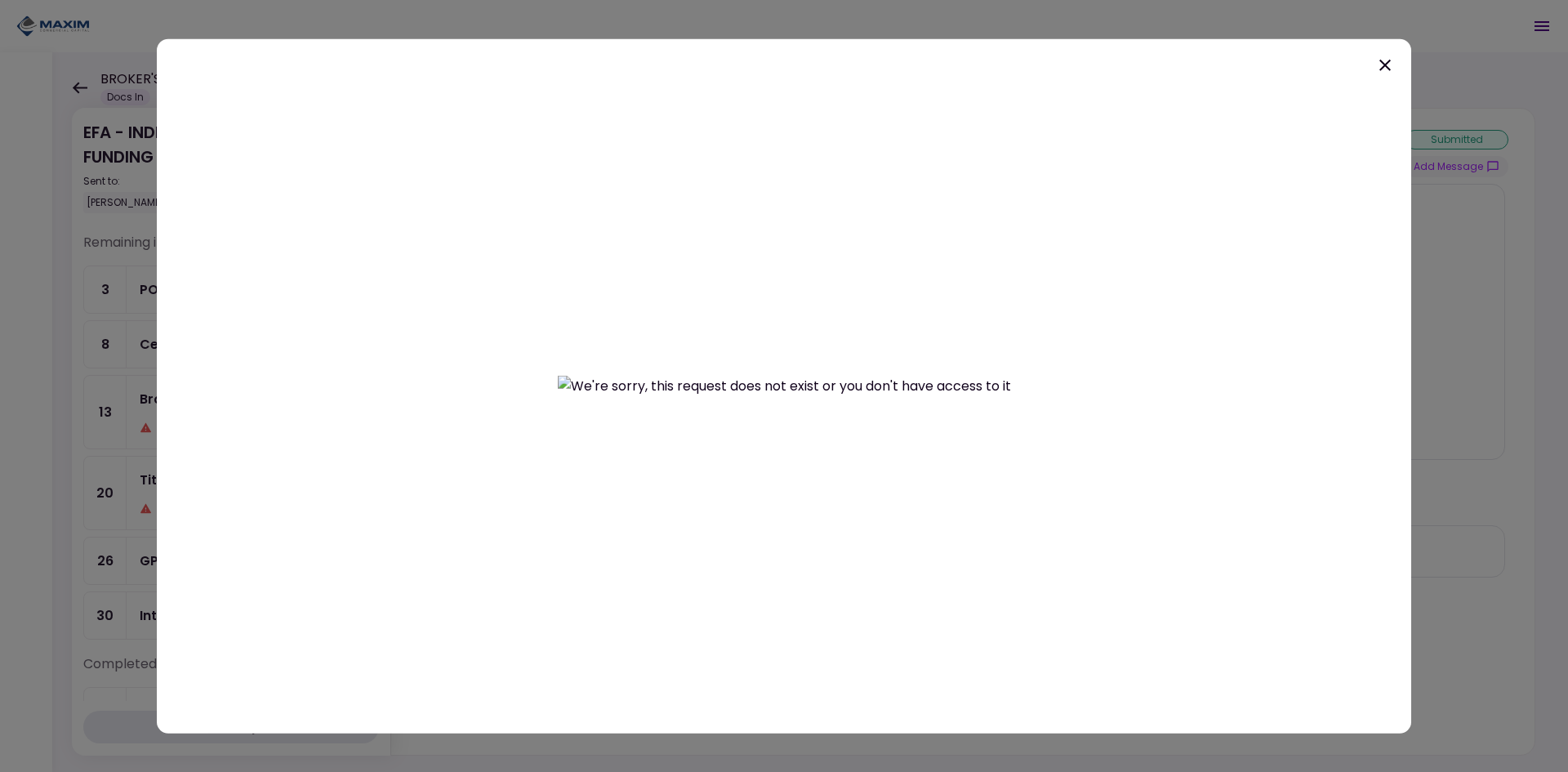
click at [1382, 72] on icon at bounding box center [1385, 64] width 19 height 19
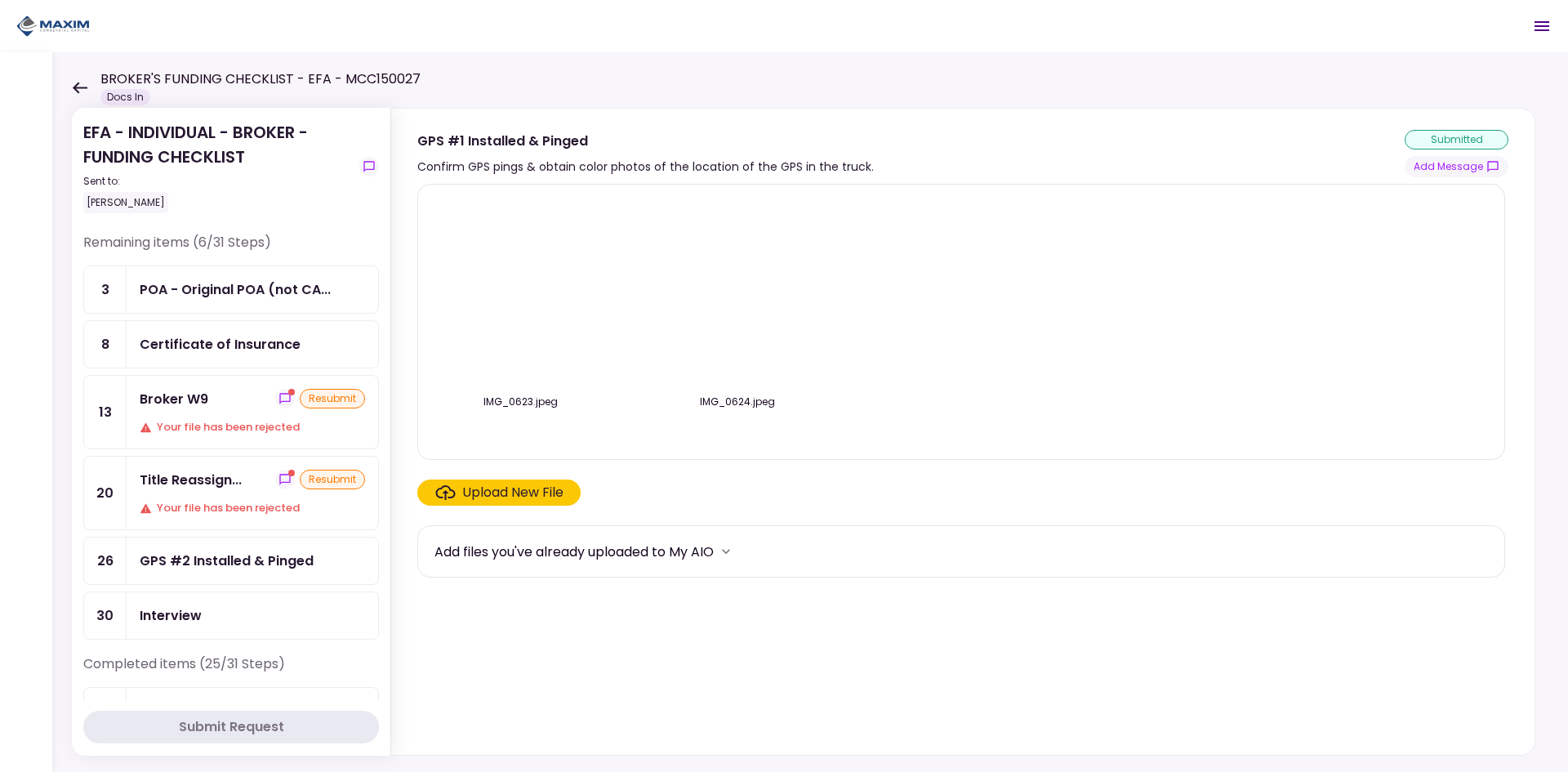
click at [738, 292] on img at bounding box center [738, 292] width 0 height 0
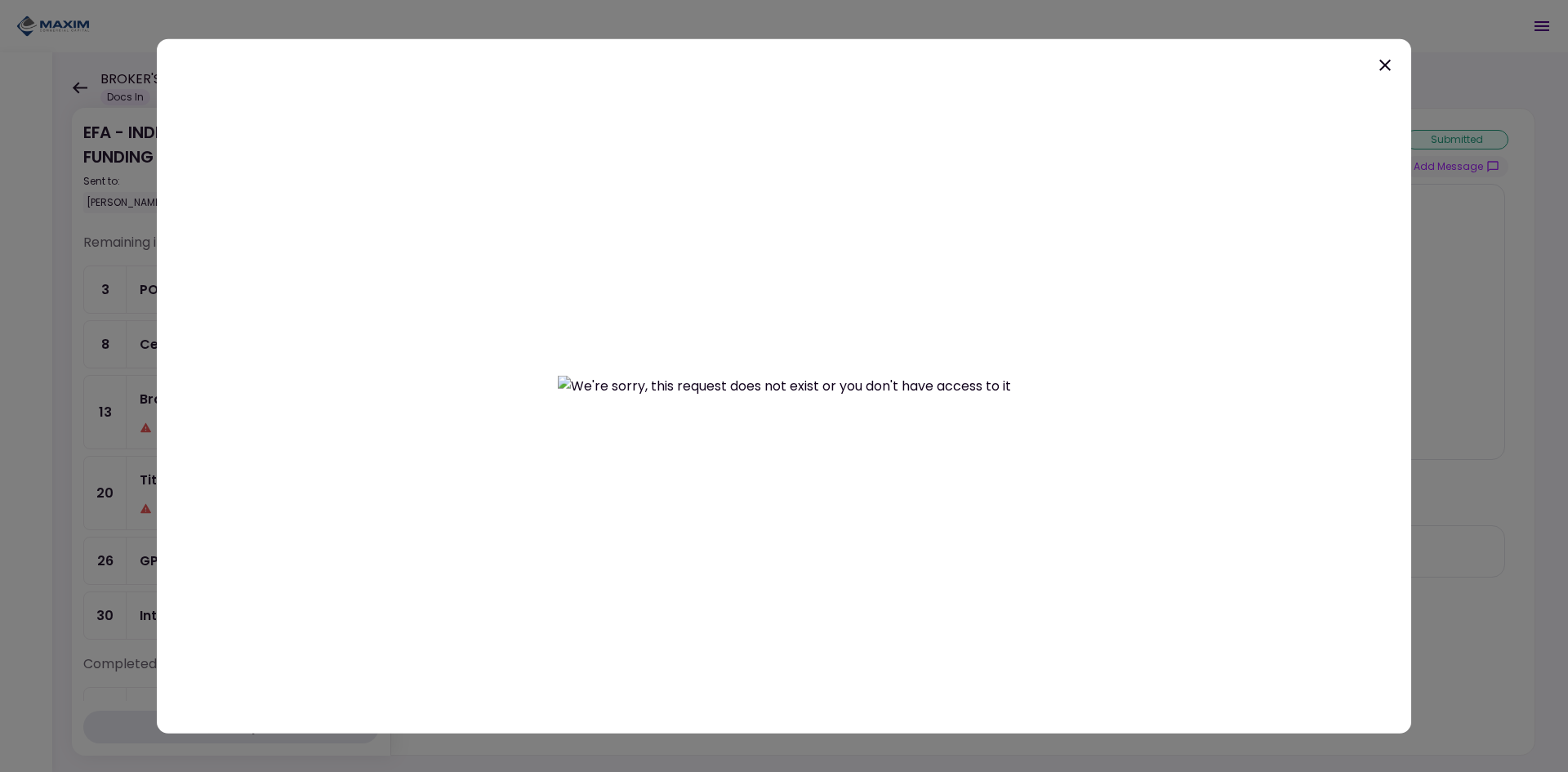
click at [1377, 66] on icon at bounding box center [1385, 64] width 19 height 19
